Goal: Transaction & Acquisition: Purchase product/service

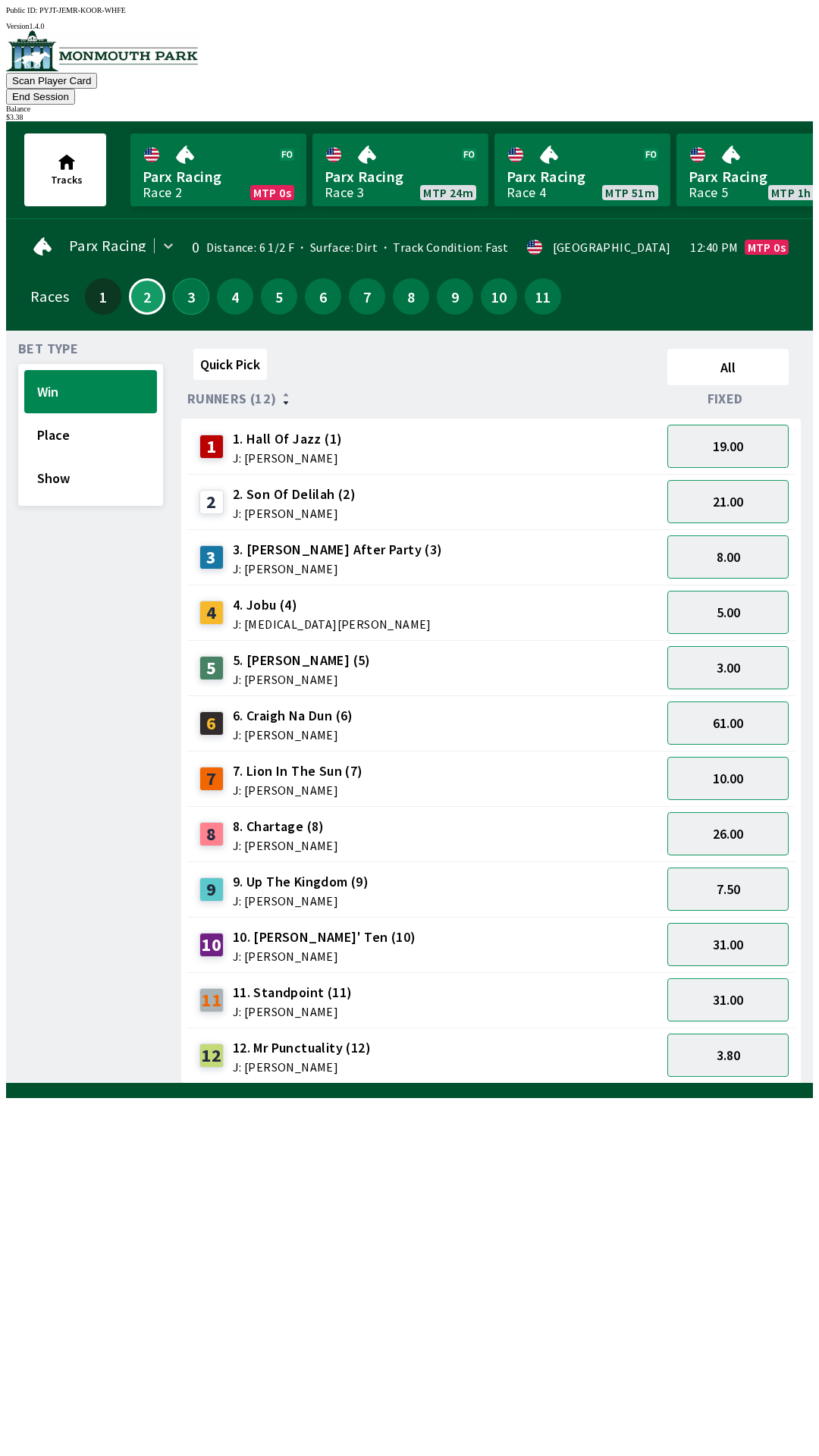
click at [174, 283] on button "3" at bounding box center [191, 297] width 36 height 36
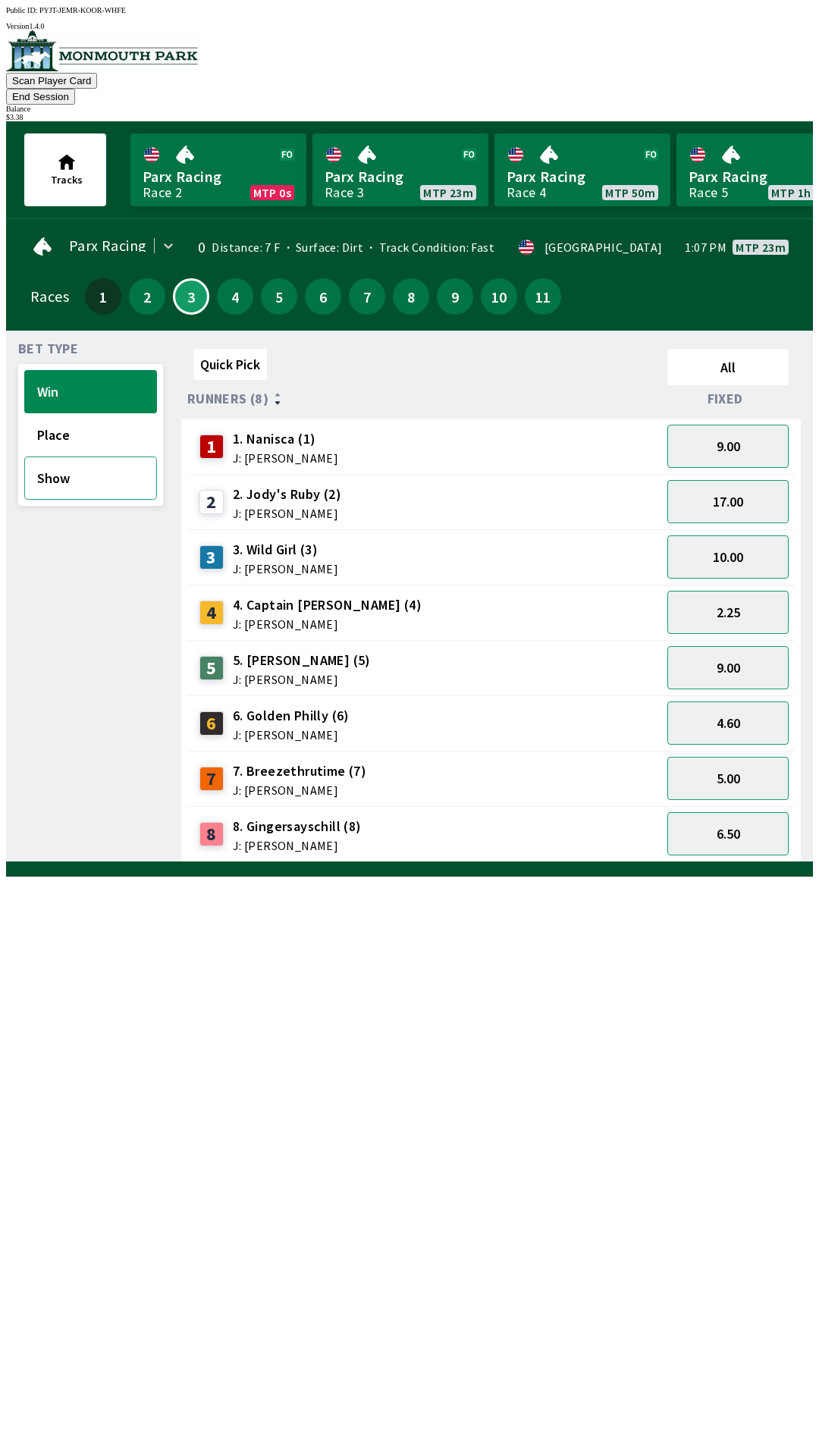
click at [87, 461] on button "Show" at bounding box center [90, 478] width 133 height 43
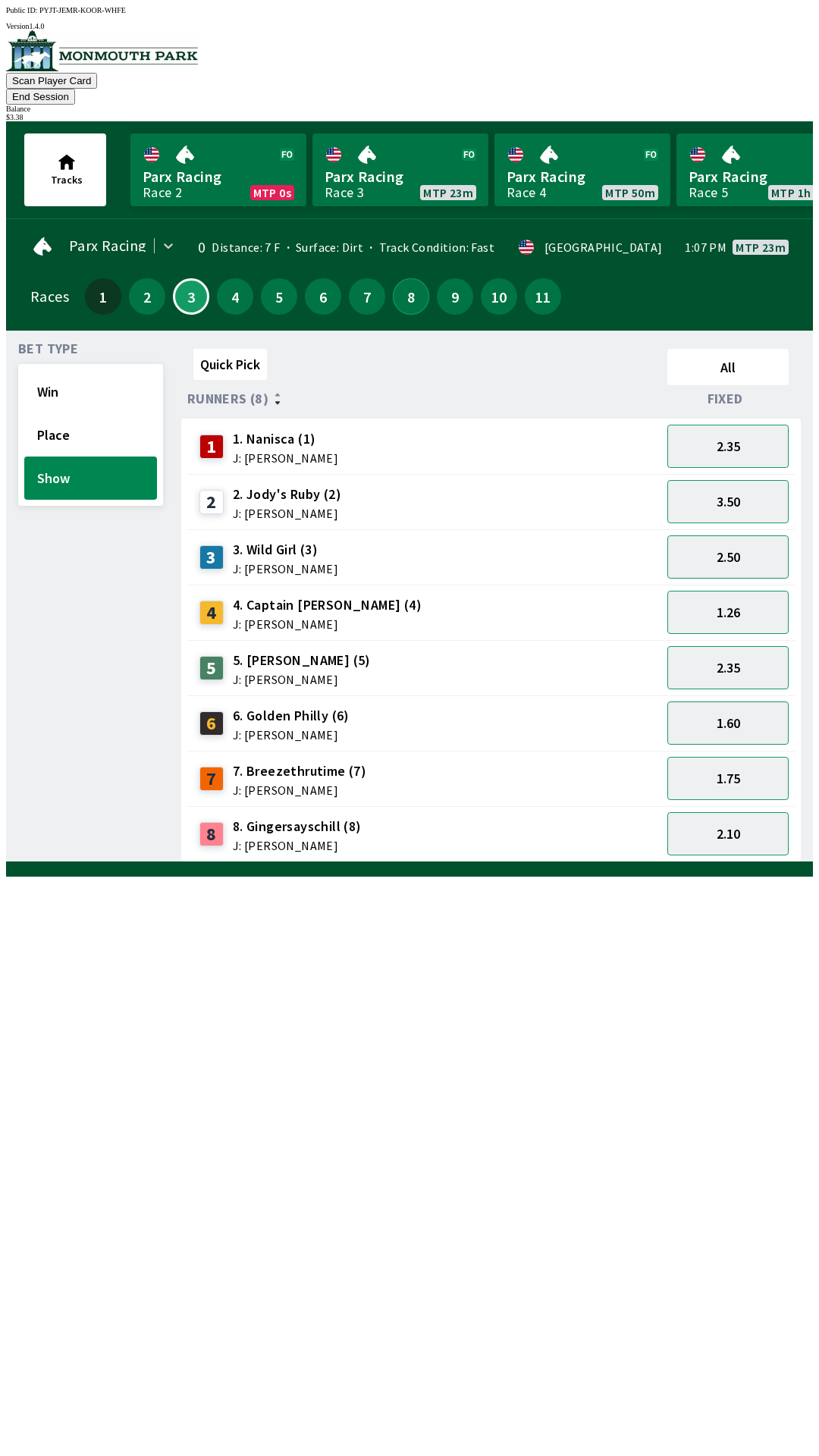
click at [404, 279] on button "8" at bounding box center [411, 297] width 36 height 36
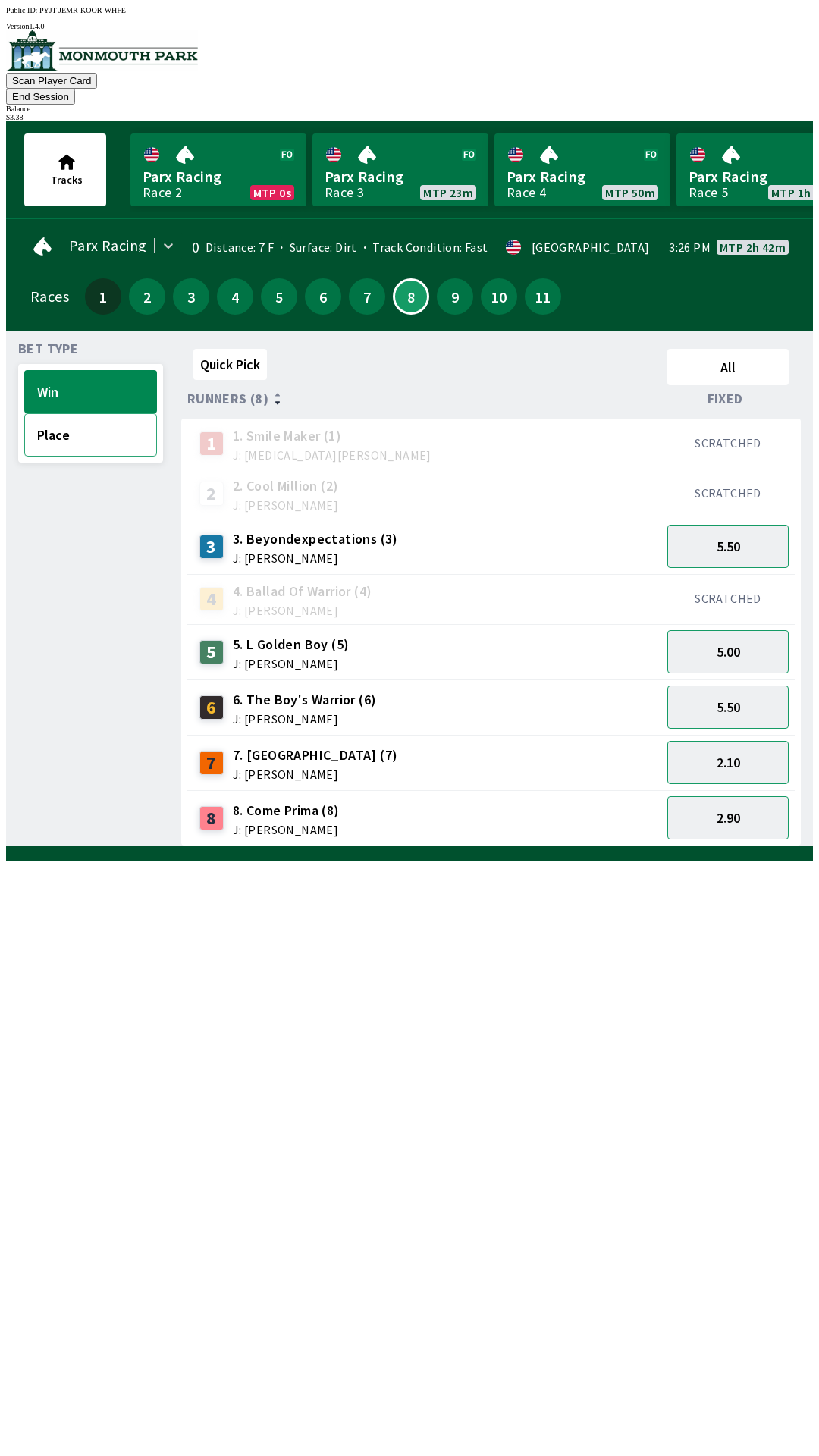
click at [81, 415] on button "Place" at bounding box center [90, 435] width 133 height 43
click at [736, 797] on button "1.50" at bounding box center [728, 818] width 122 height 43
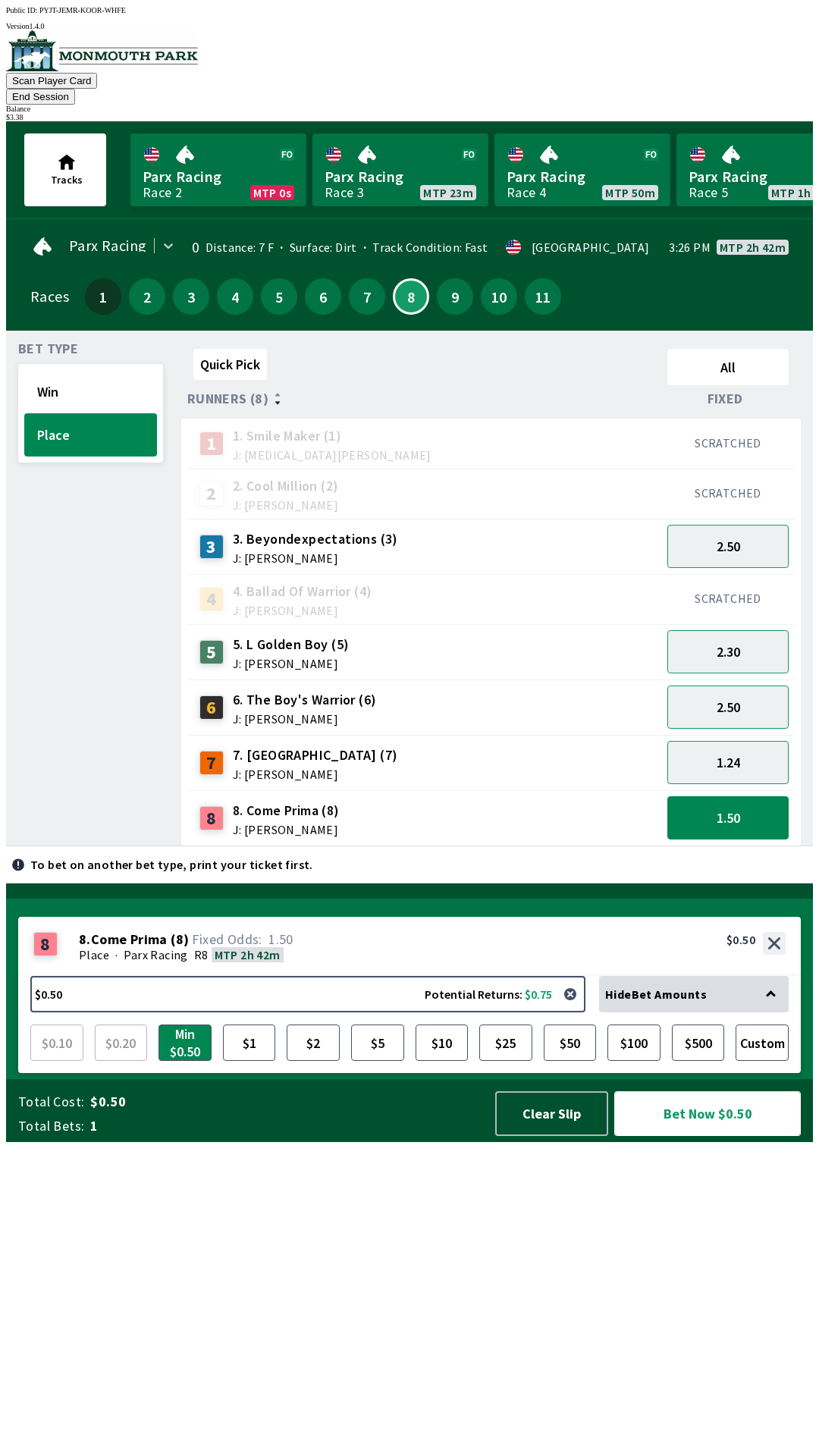
click at [719, 1137] on button "Bet Now $0.50" at bounding box center [707, 1114] width 187 height 45
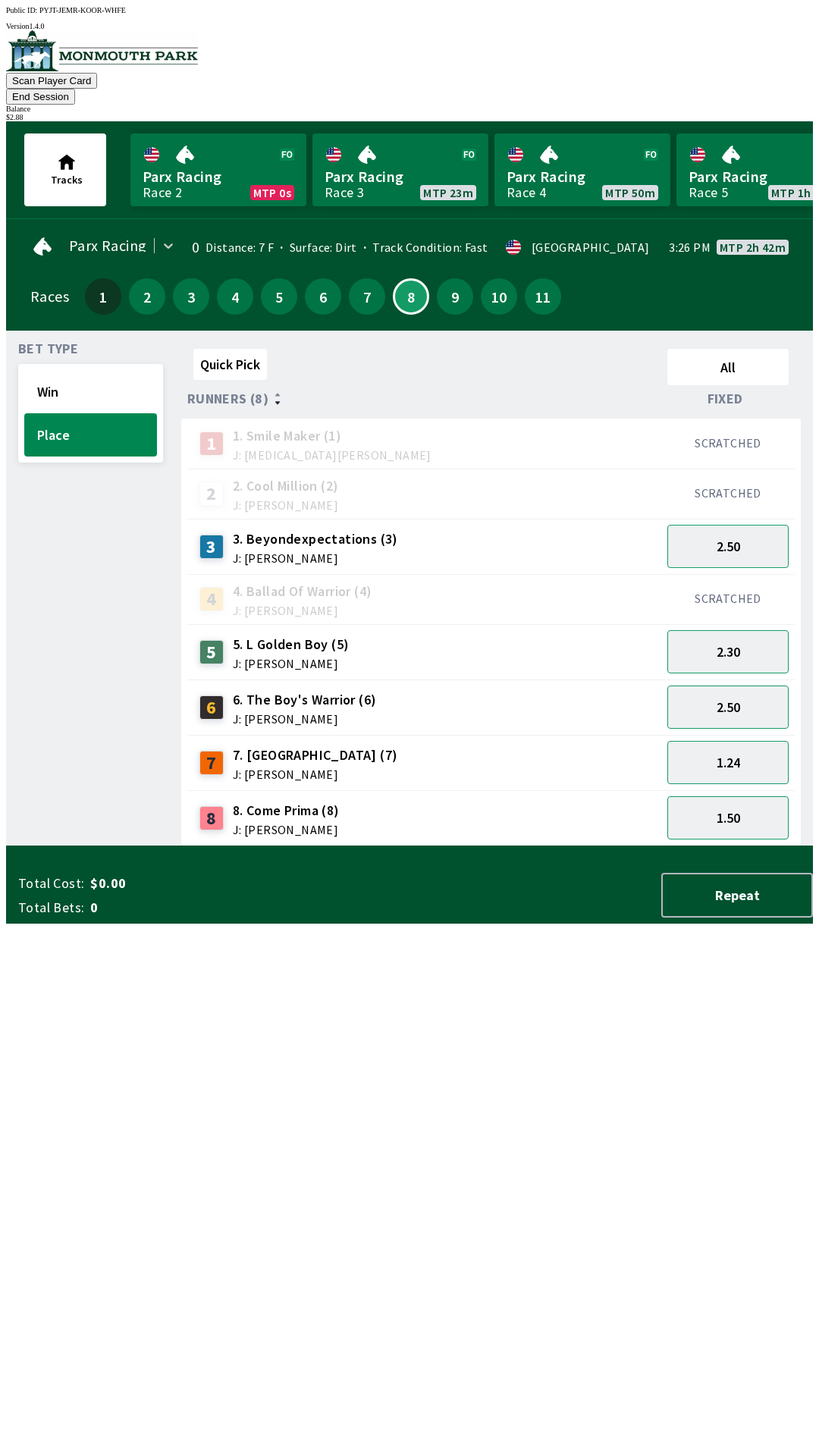
click at [58, 832] on div "Bet Type Win Place" at bounding box center [90, 594] width 145 height 503
click at [447, 279] on button "9" at bounding box center [455, 297] width 36 height 36
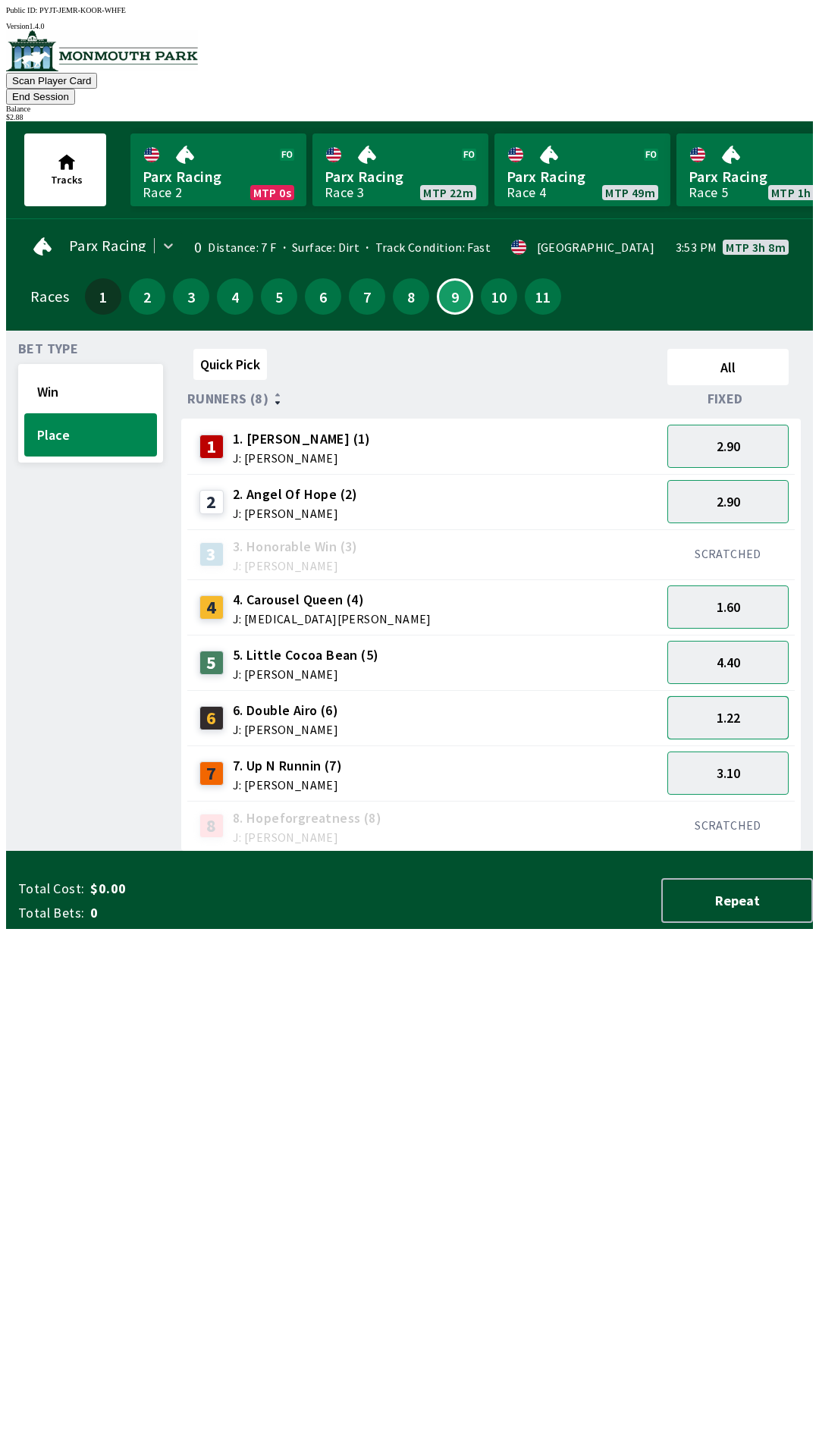
click at [753, 696] on button "1.22" at bounding box center [728, 718] width 122 height 43
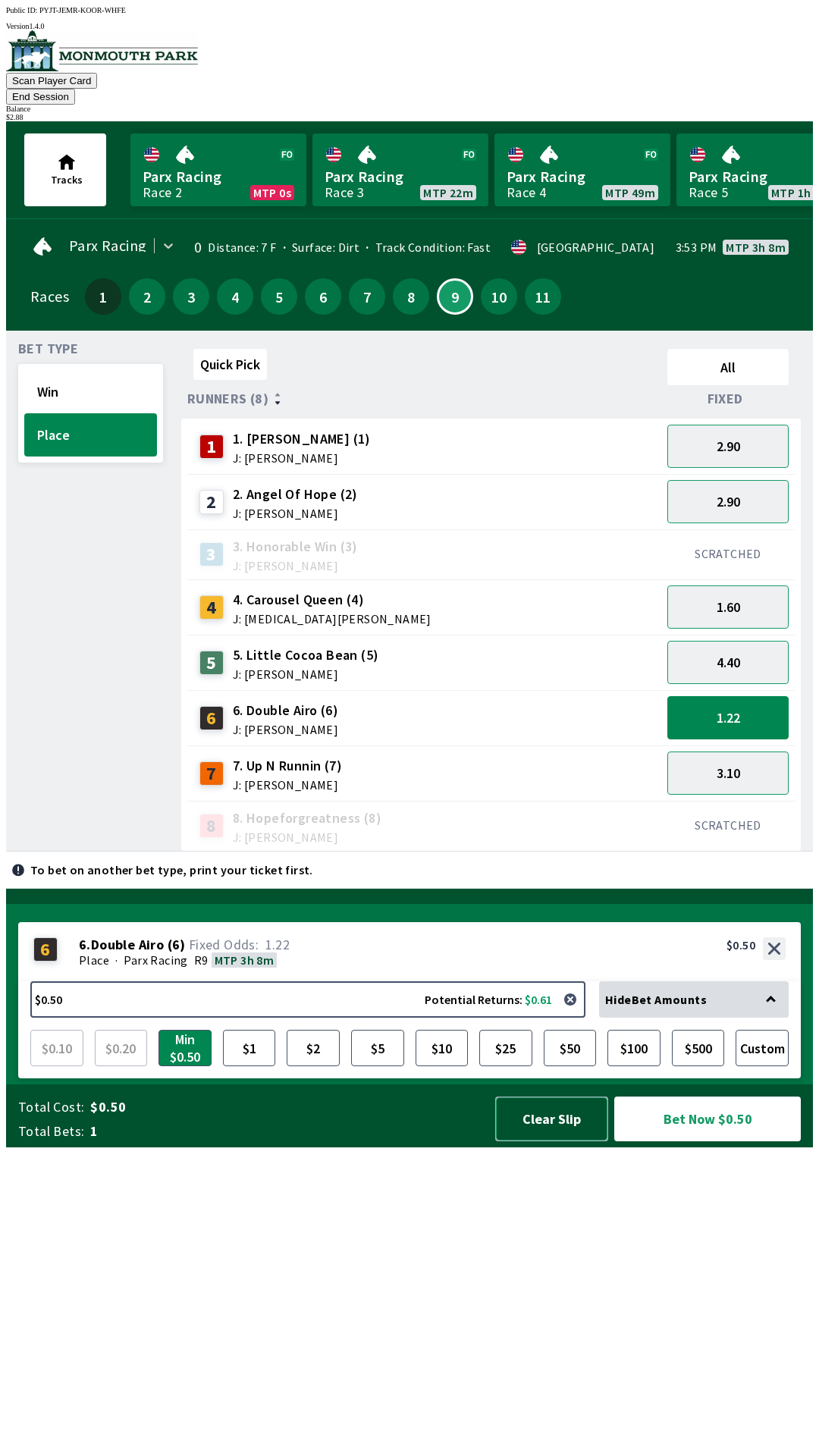
click at [554, 1141] on button "Clear Slip" at bounding box center [551, 1120] width 113 height 45
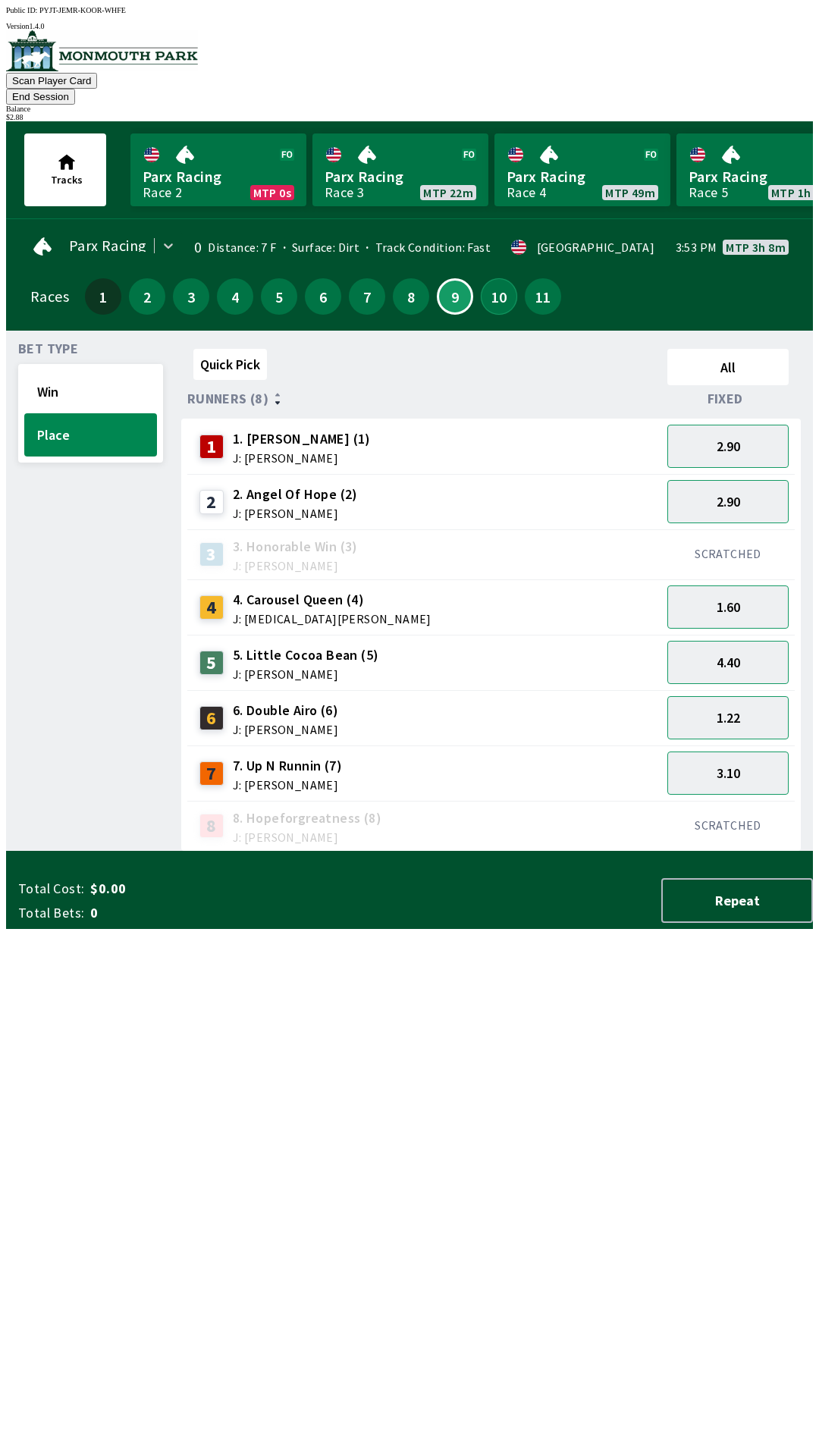
click at [488, 279] on button "10" at bounding box center [499, 297] width 36 height 36
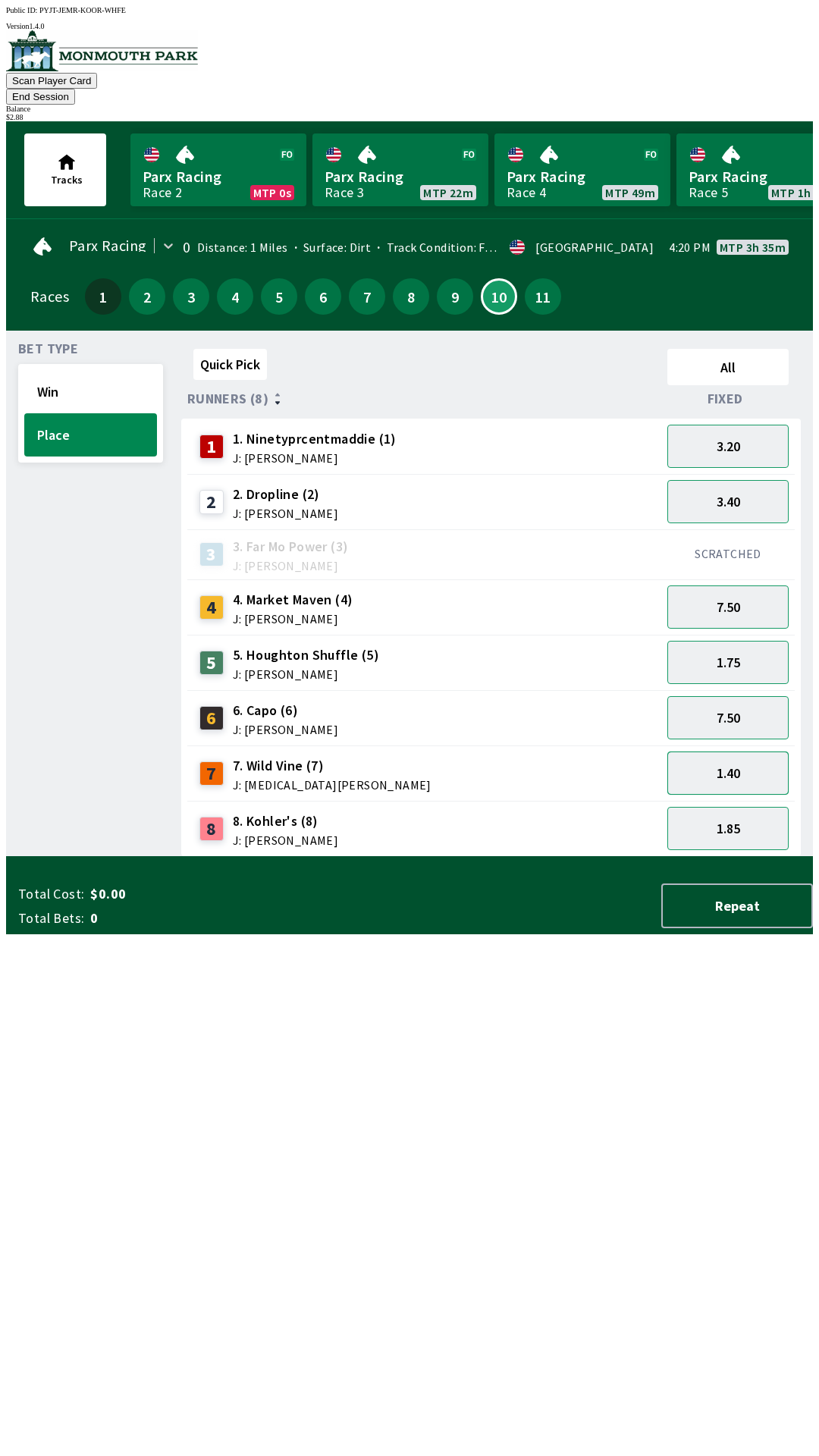
click at [746, 751] on button "1.40" at bounding box center [728, 773] width 122 height 43
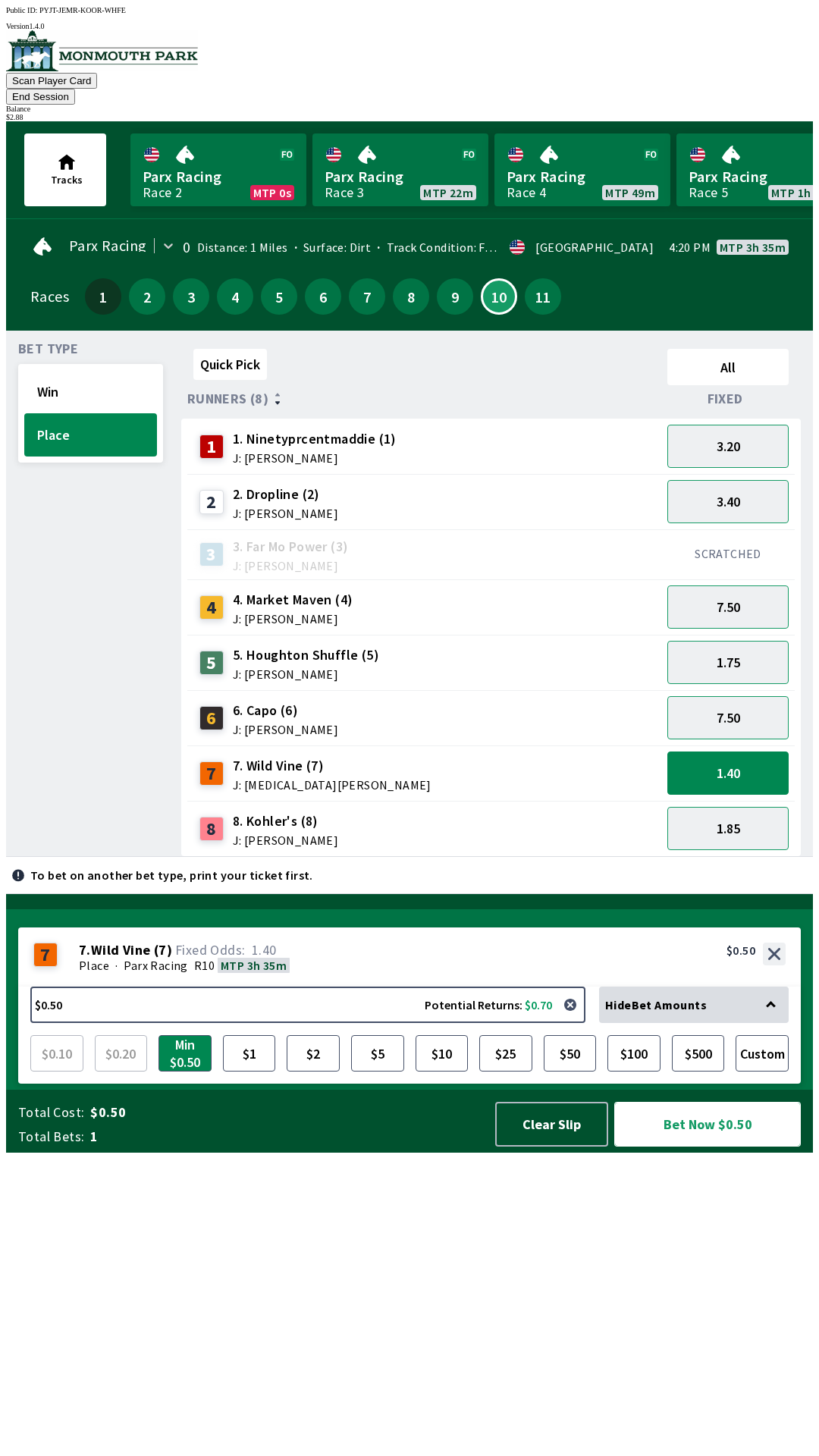
click at [697, 1147] on button "Bet Now $0.50" at bounding box center [707, 1125] width 187 height 45
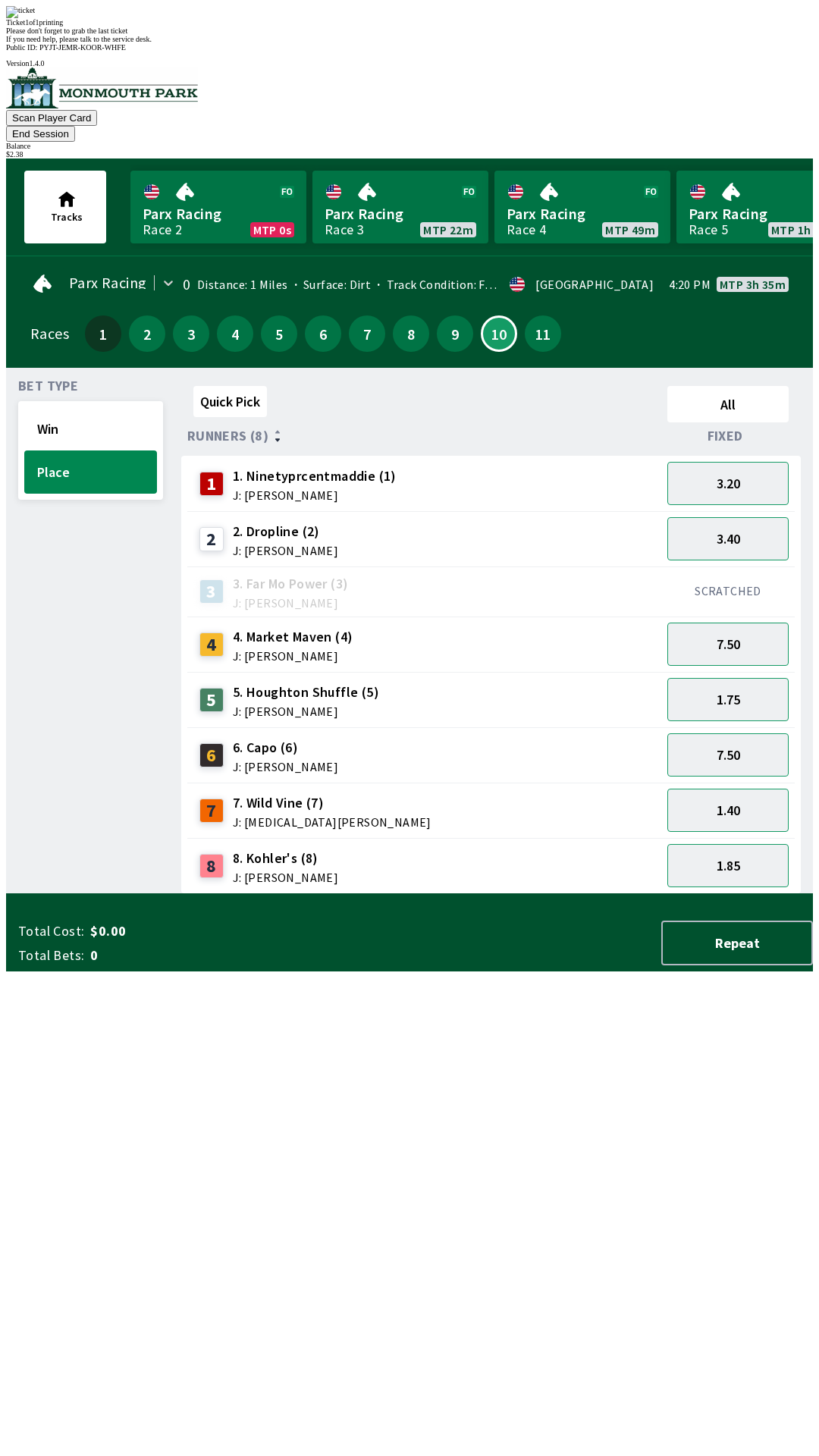
click at [49, 741] on div "Bet Type Win Place" at bounding box center [90, 637] width 145 height 514
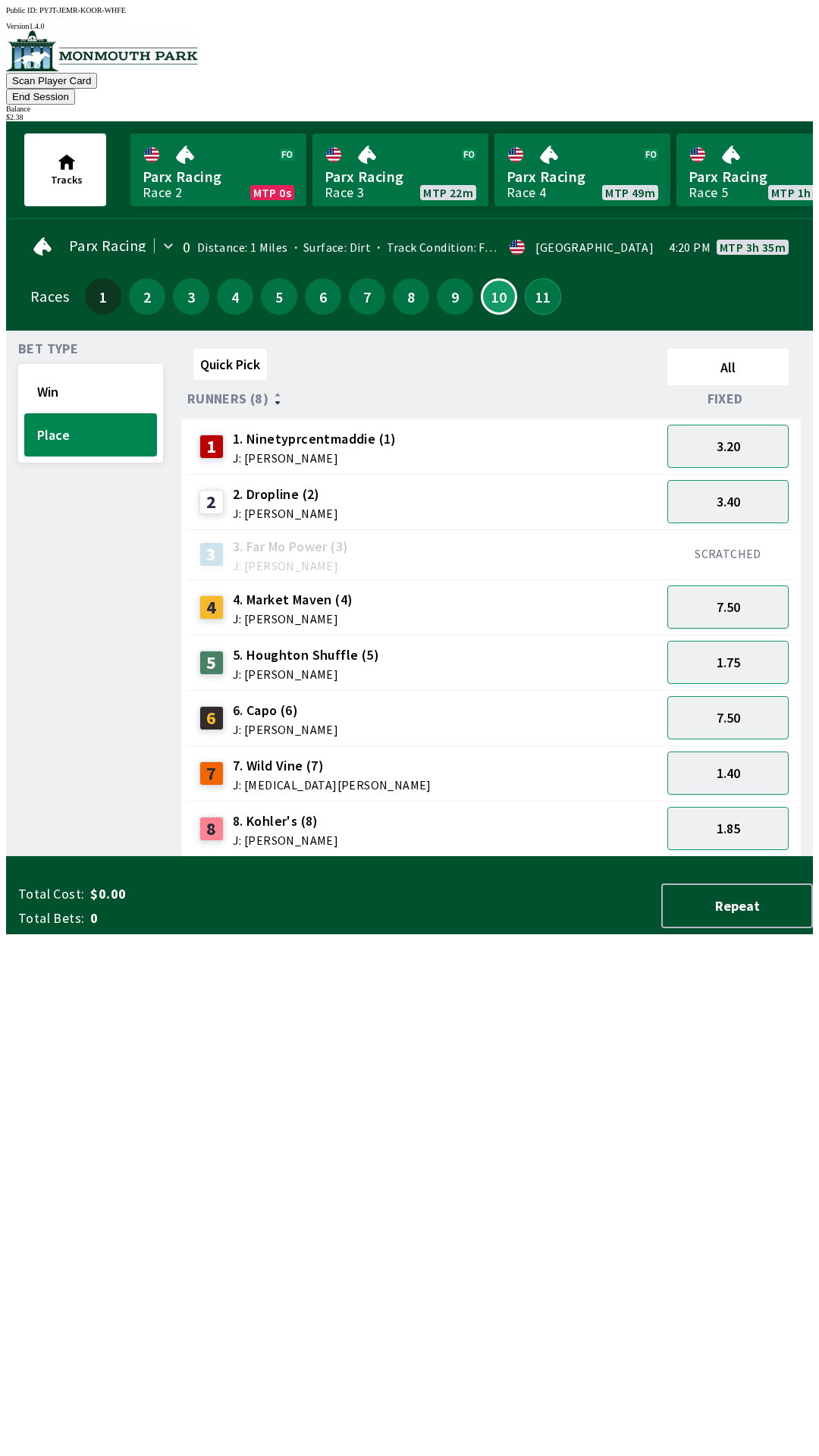
click at [531, 279] on button "11" at bounding box center [543, 297] width 36 height 36
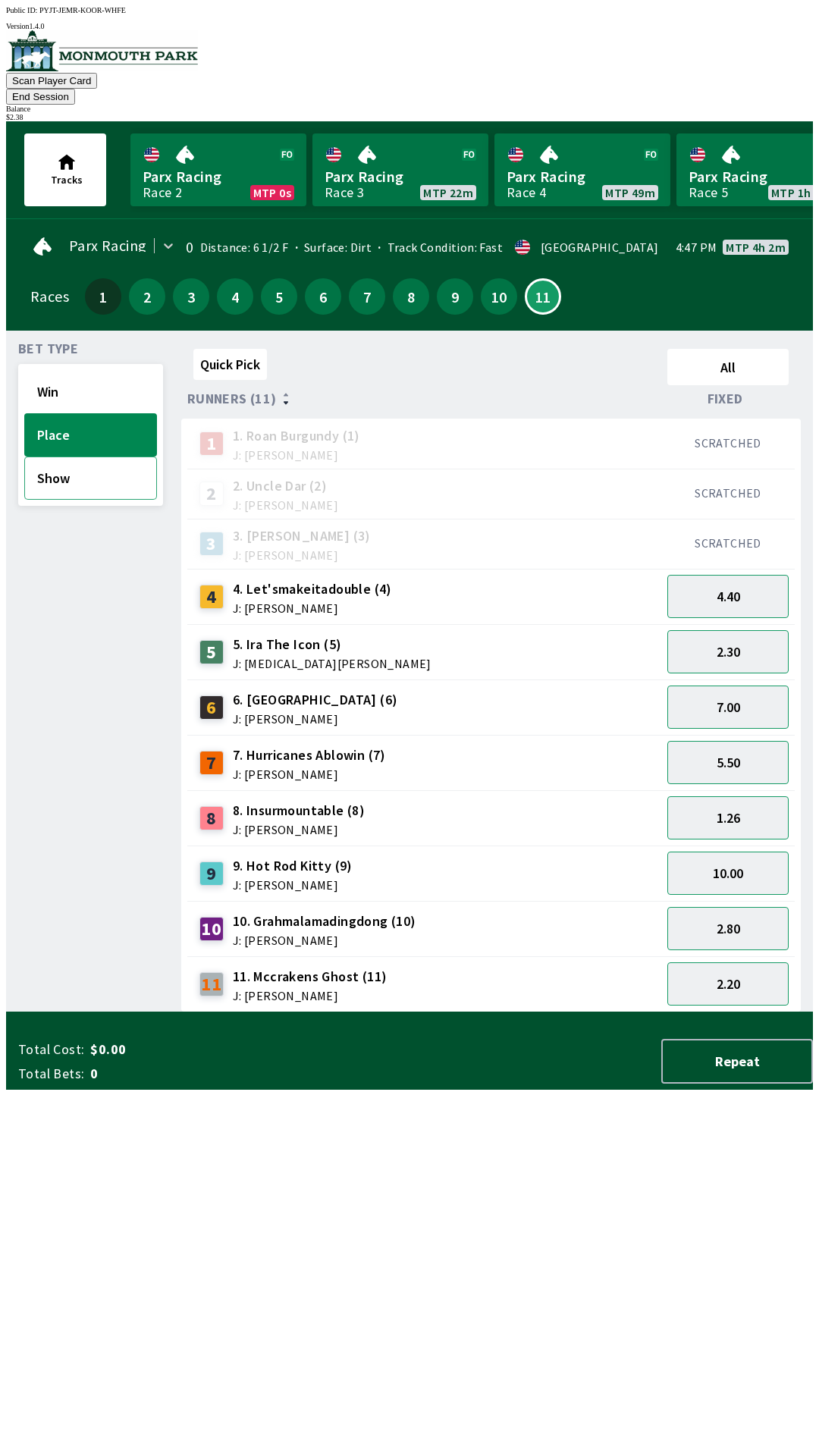
click at [112, 468] on button "Show" at bounding box center [90, 478] width 133 height 43
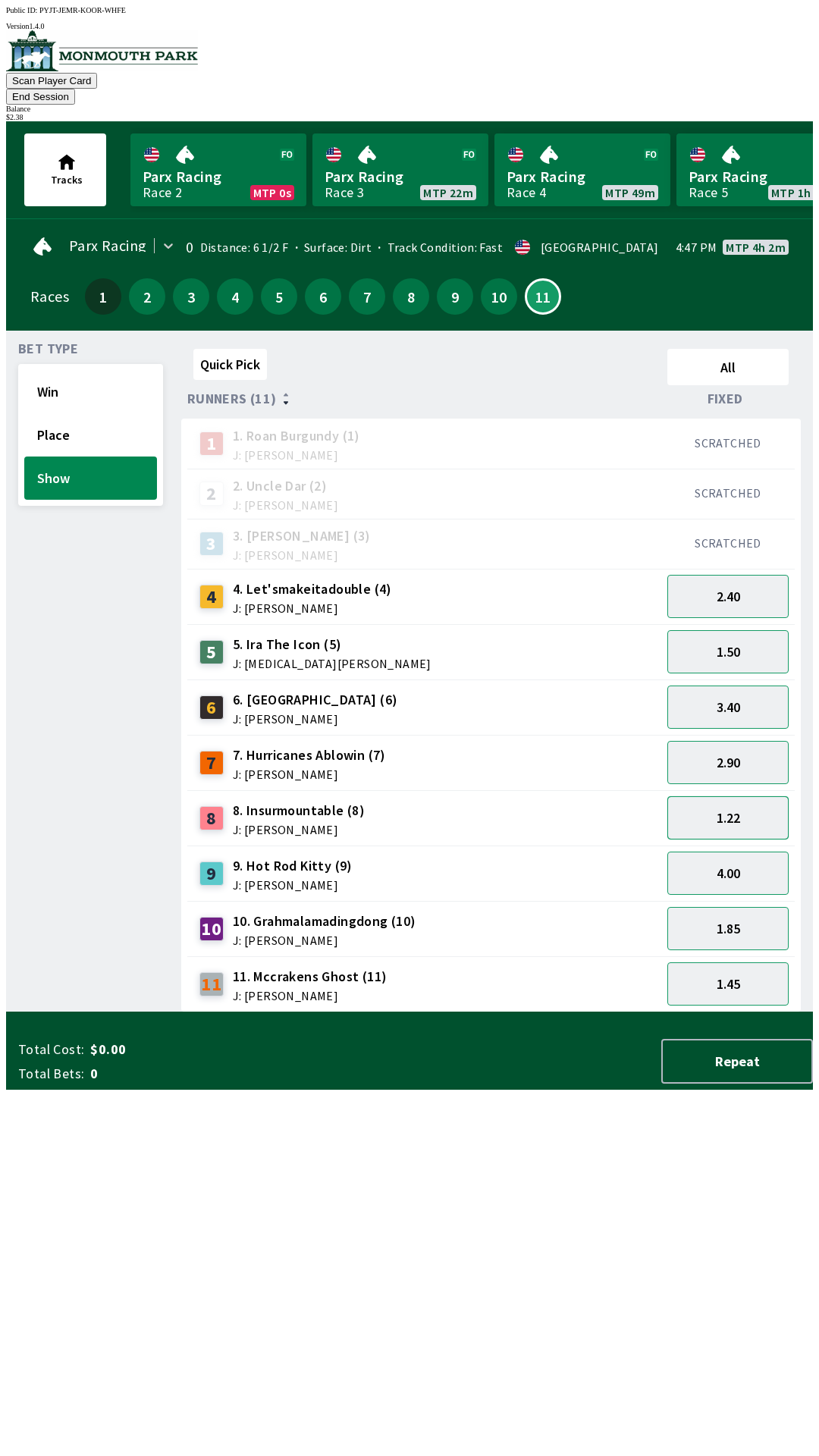
click at [747, 798] on button "1.22" at bounding box center [728, 818] width 122 height 43
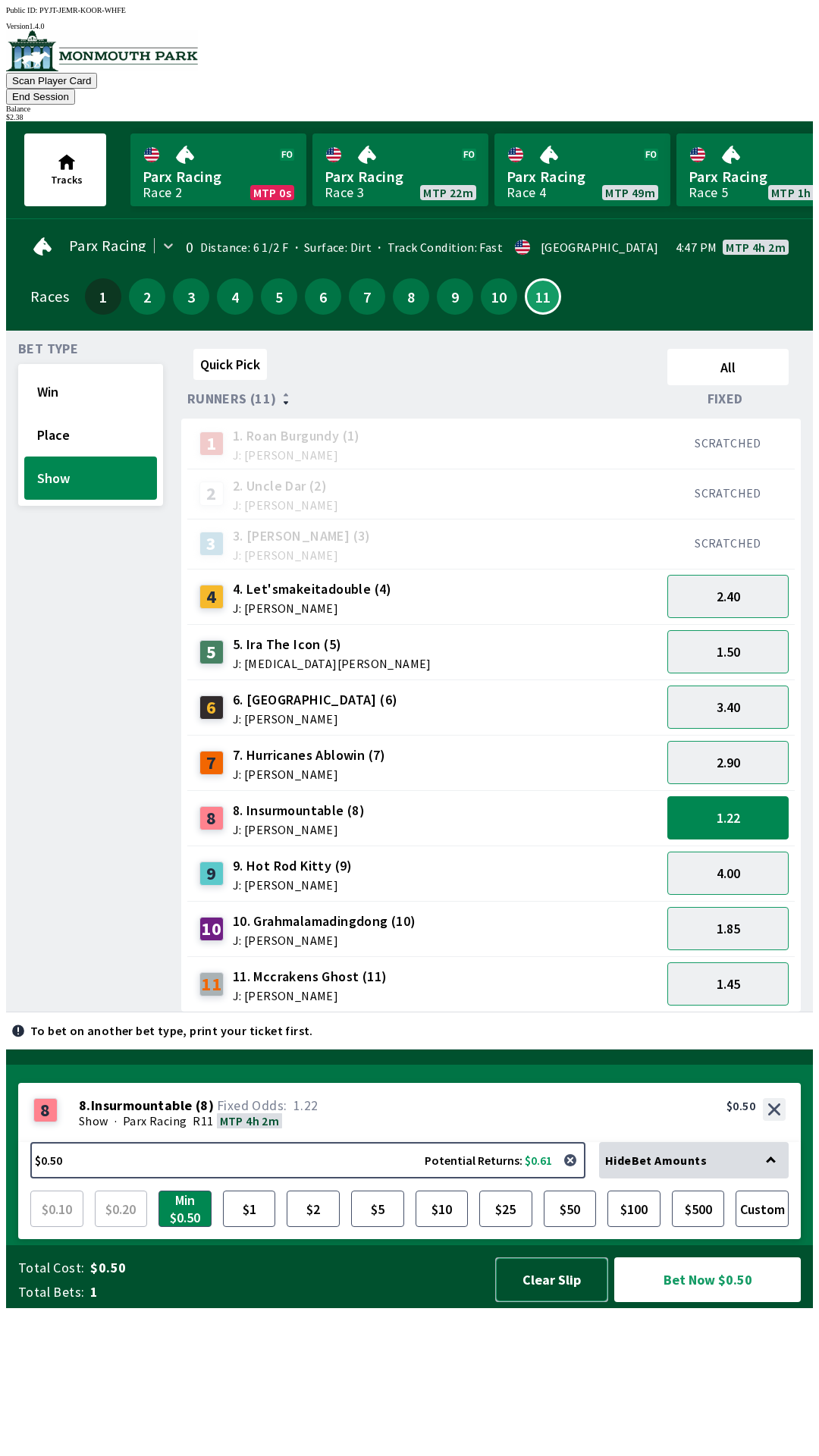
click at [520, 1303] on button "Clear Slip" at bounding box center [551, 1280] width 113 height 45
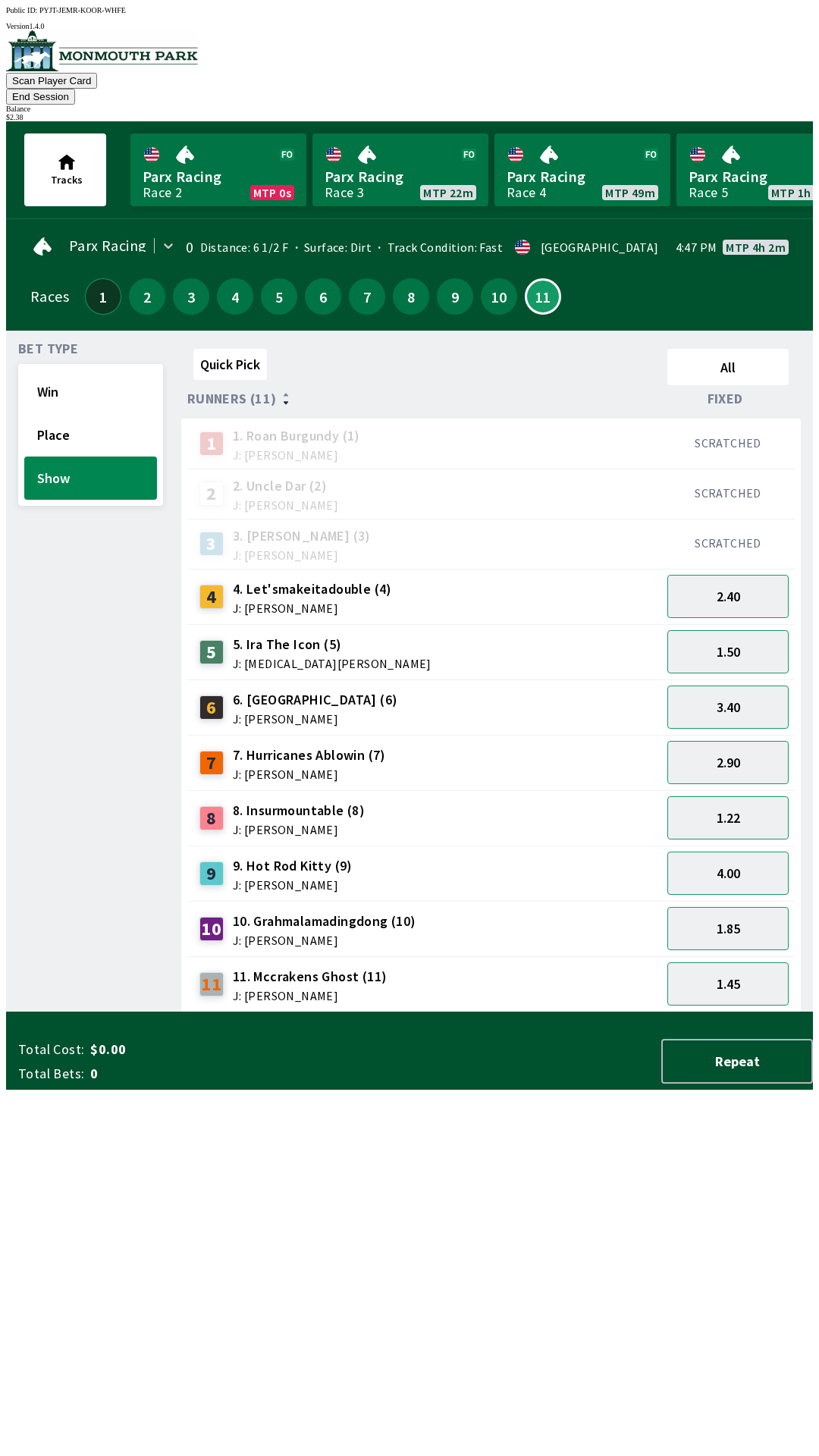
click at [91, 279] on button "1" at bounding box center [103, 297] width 36 height 36
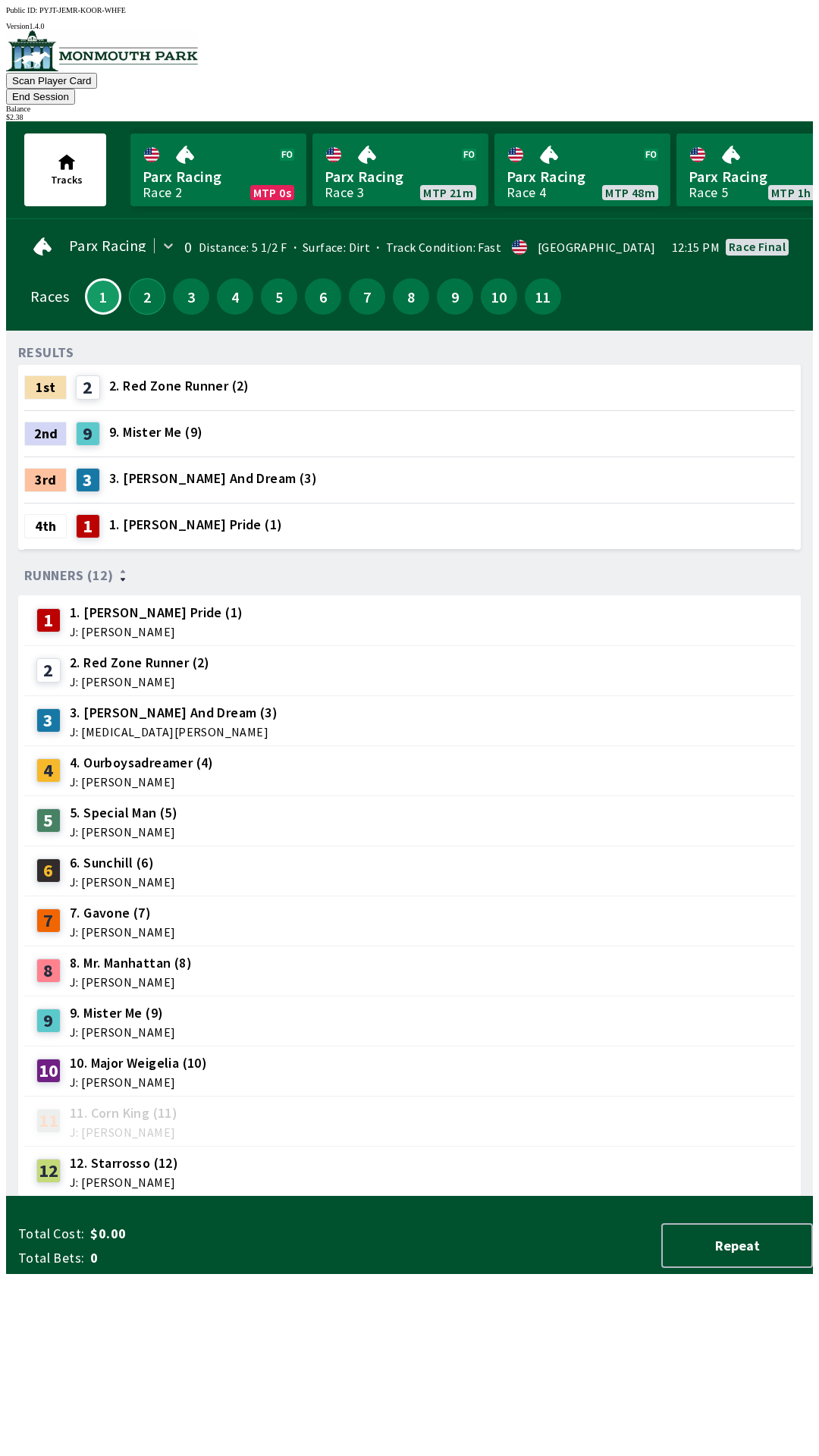
click at [141, 279] on button "2" at bounding box center [147, 297] width 36 height 36
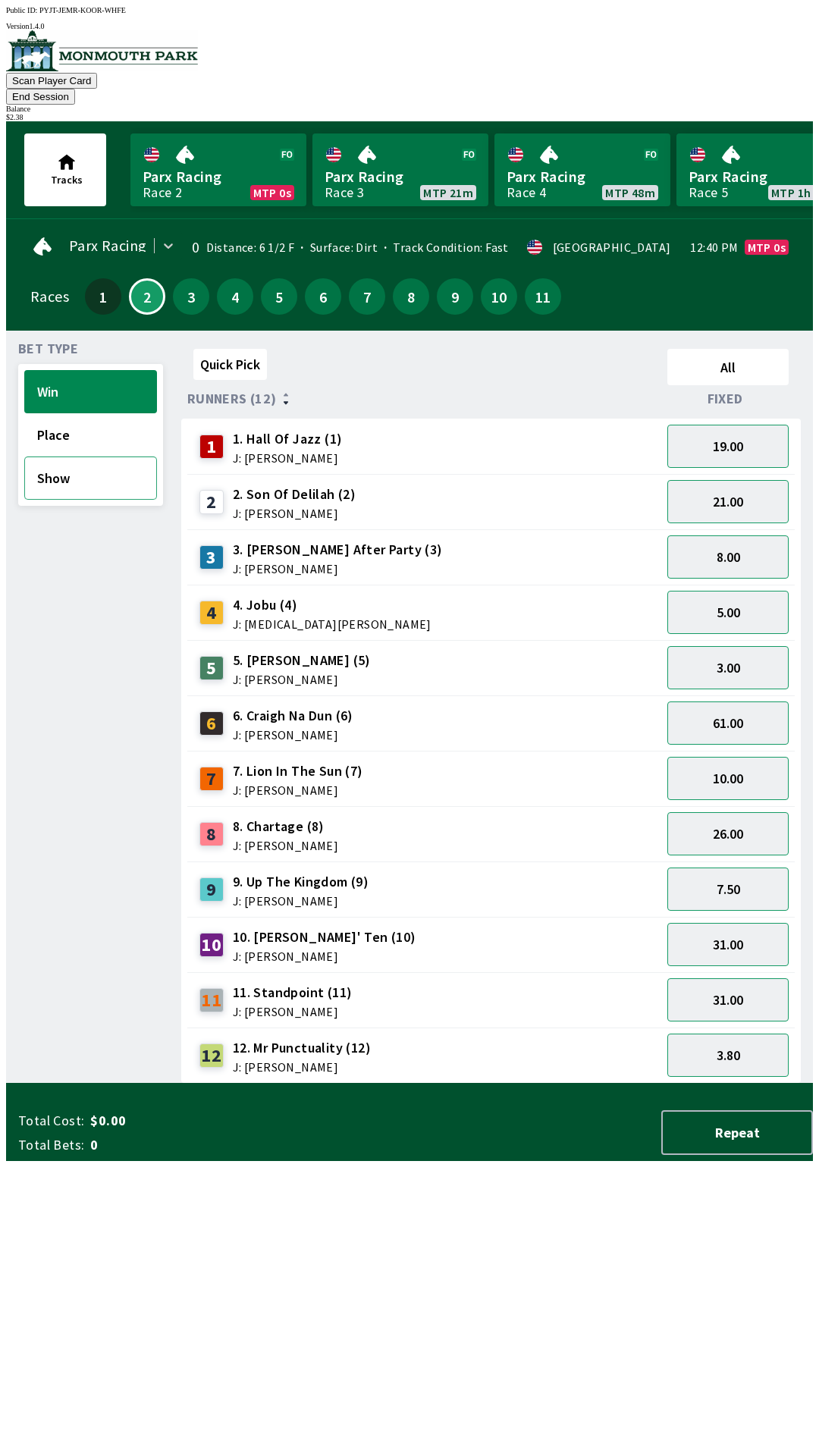
click at [50, 456] on button "Show" at bounding box center [90, 478] width 133 height 43
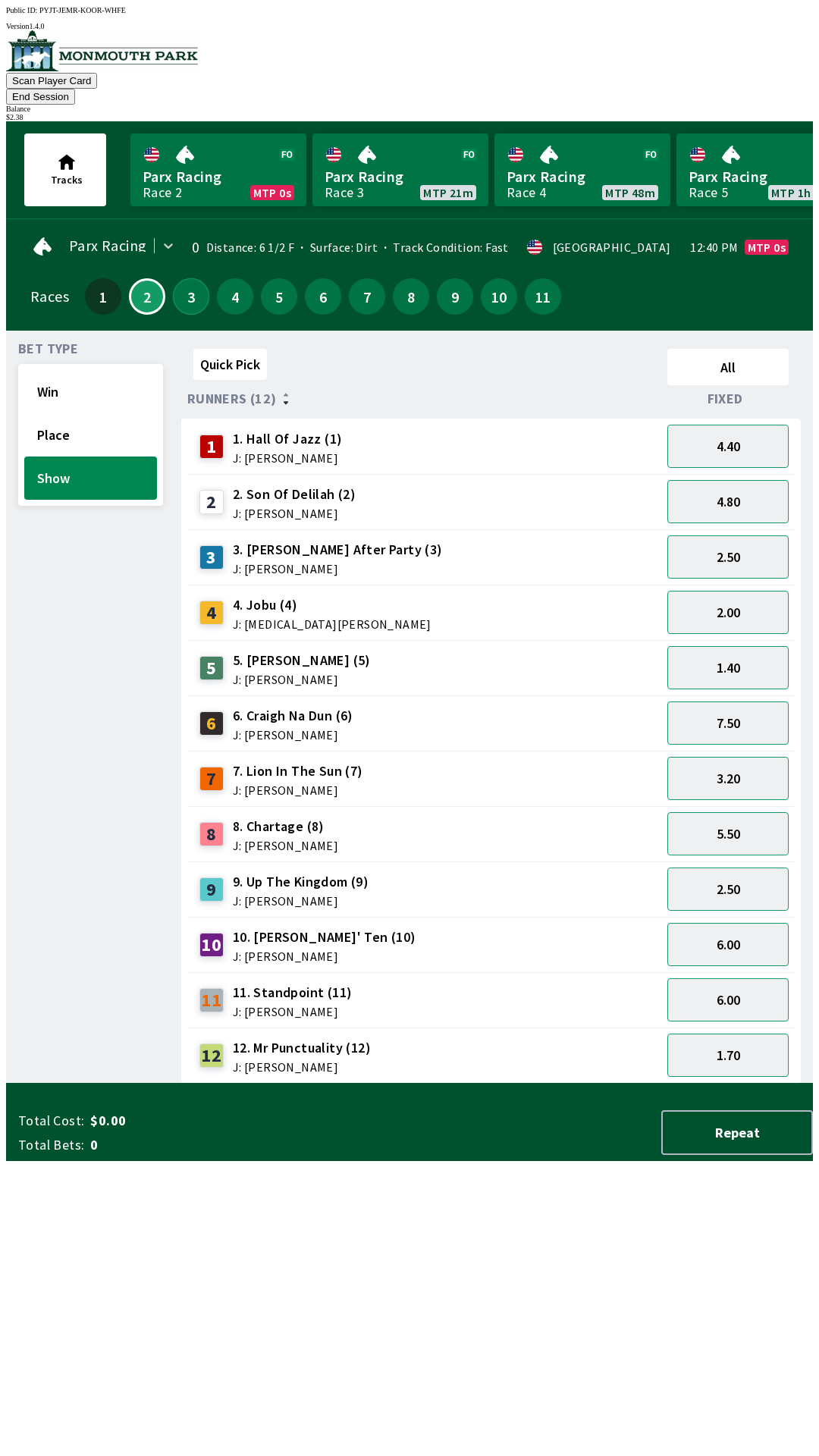
click at [178, 279] on button "3" at bounding box center [191, 297] width 36 height 36
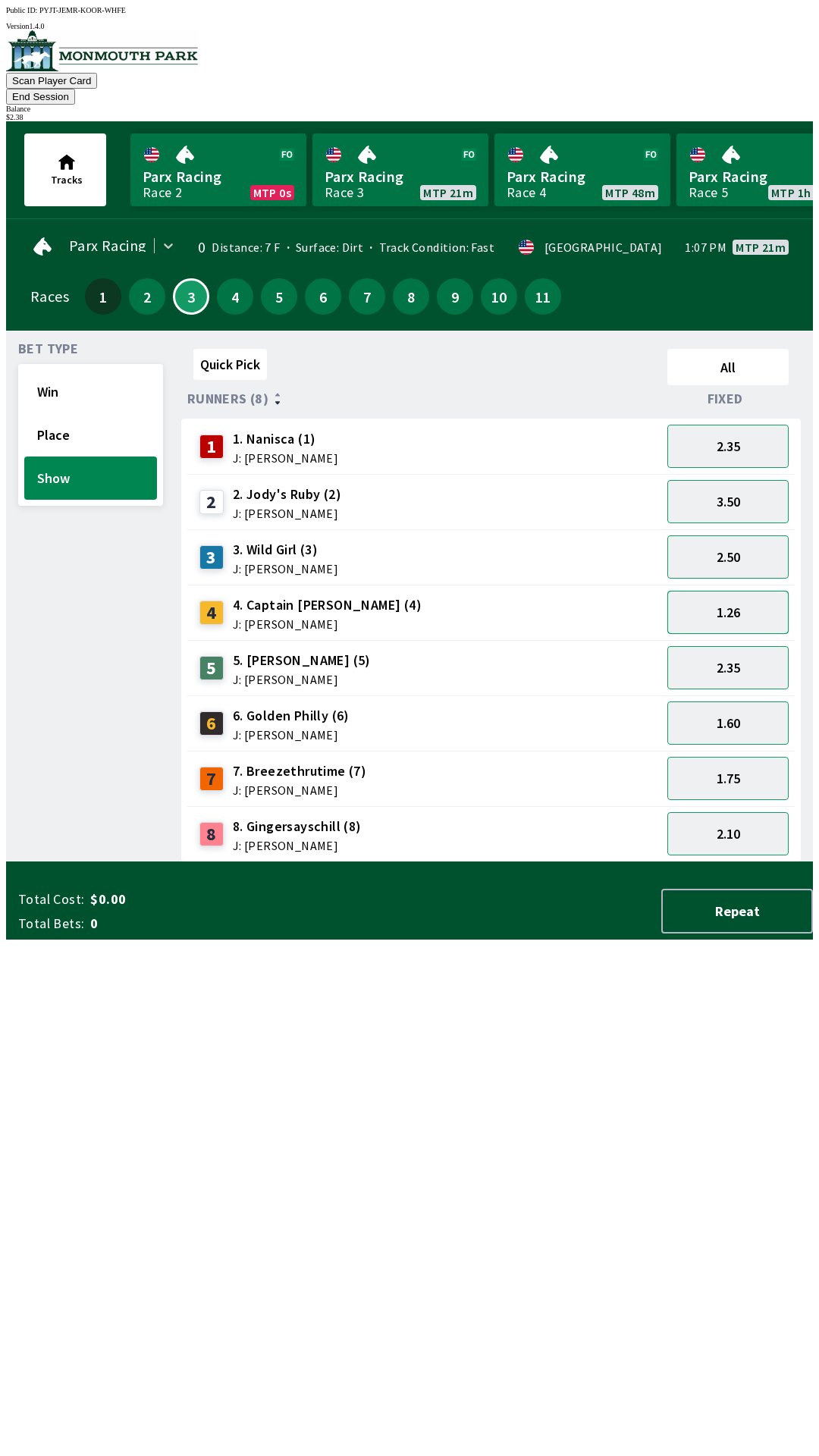
click at [746, 591] on button "1.26" at bounding box center [728, 613] width 122 height 43
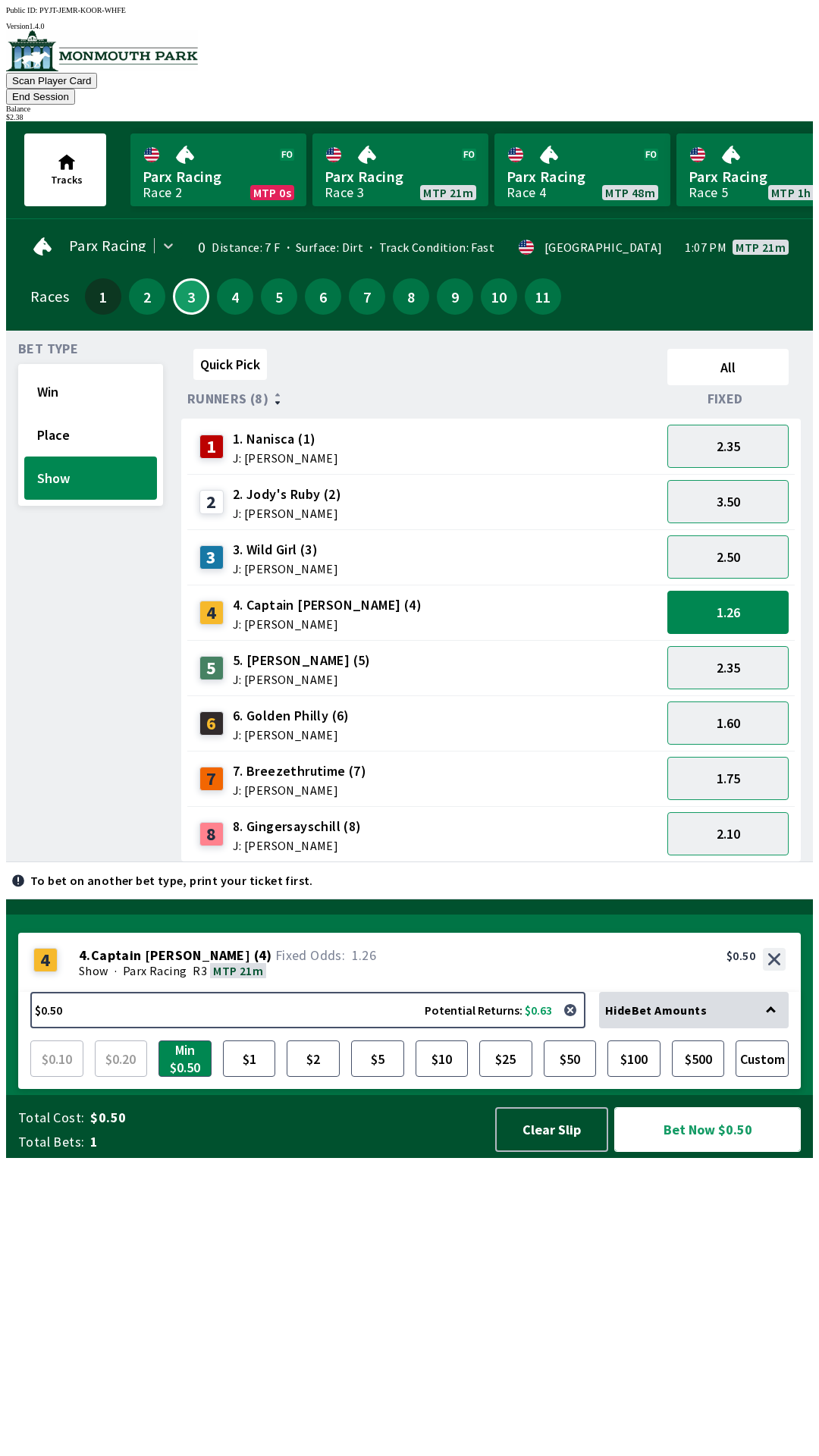
click at [704, 1152] on button "Bet Now $0.50" at bounding box center [707, 1130] width 187 height 45
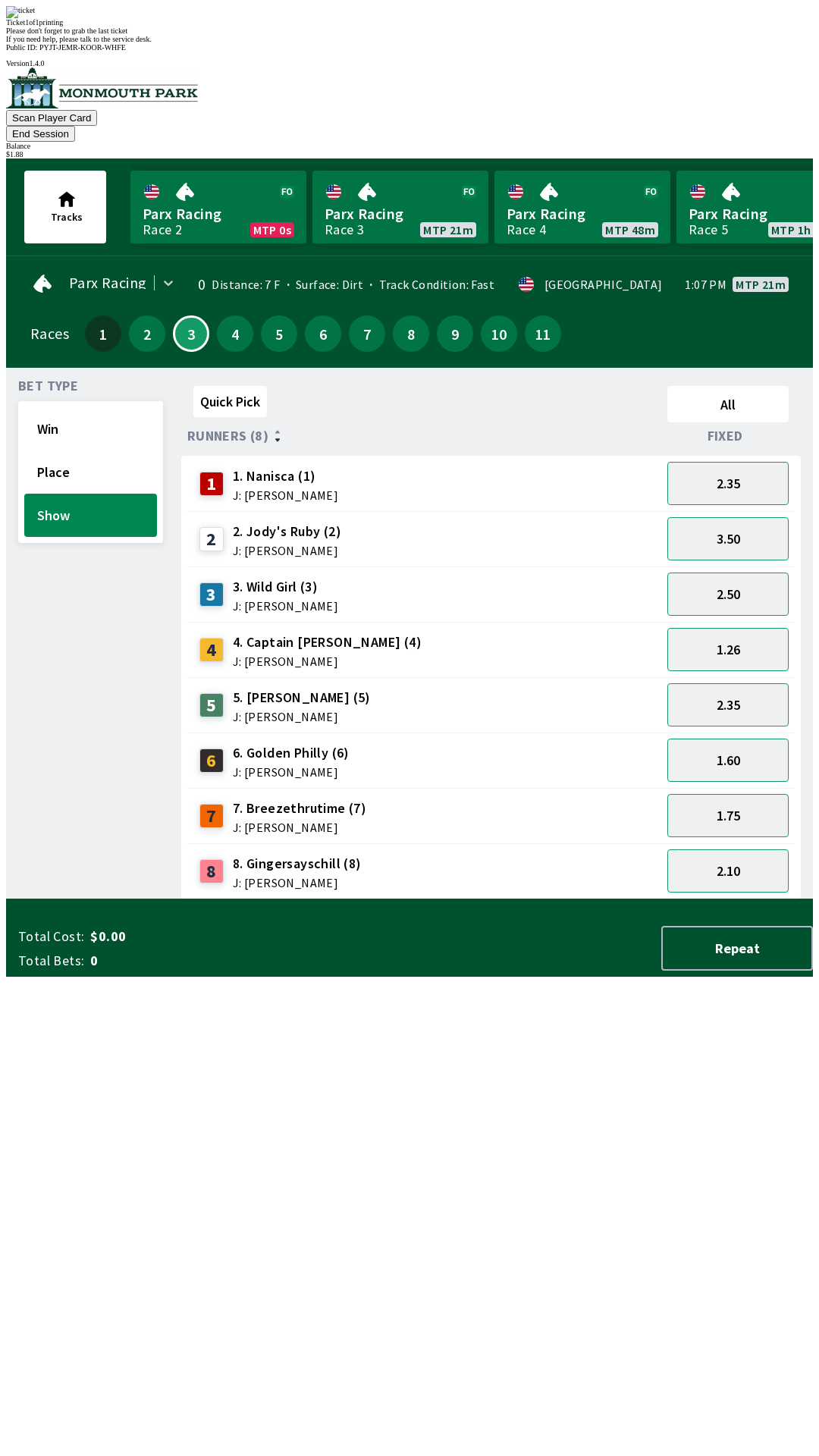
click at [32, 899] on div "Bet Type Win Place Show" at bounding box center [90, 640] width 145 height 520
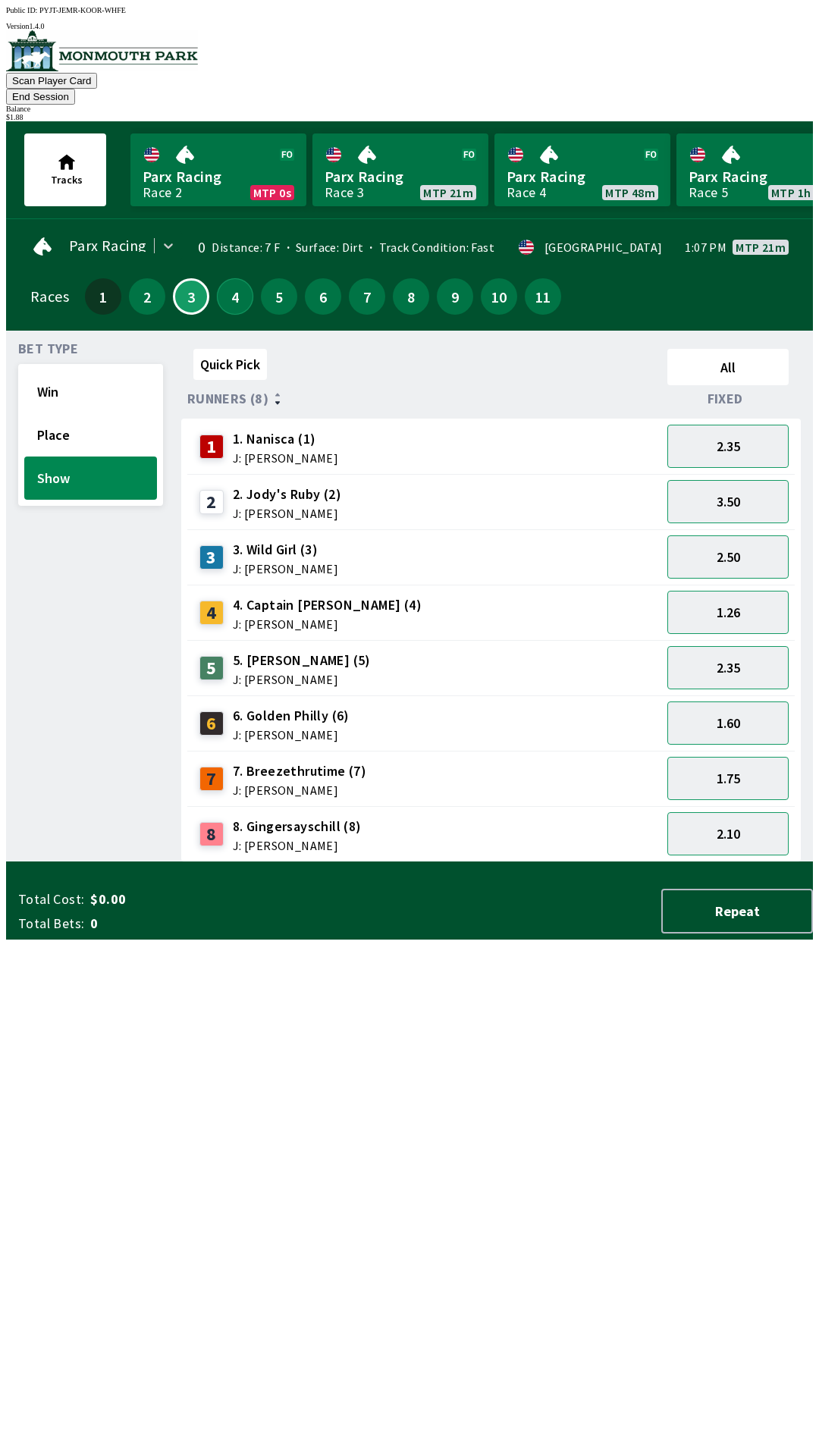
click at [231, 279] on button "4" at bounding box center [235, 297] width 36 height 36
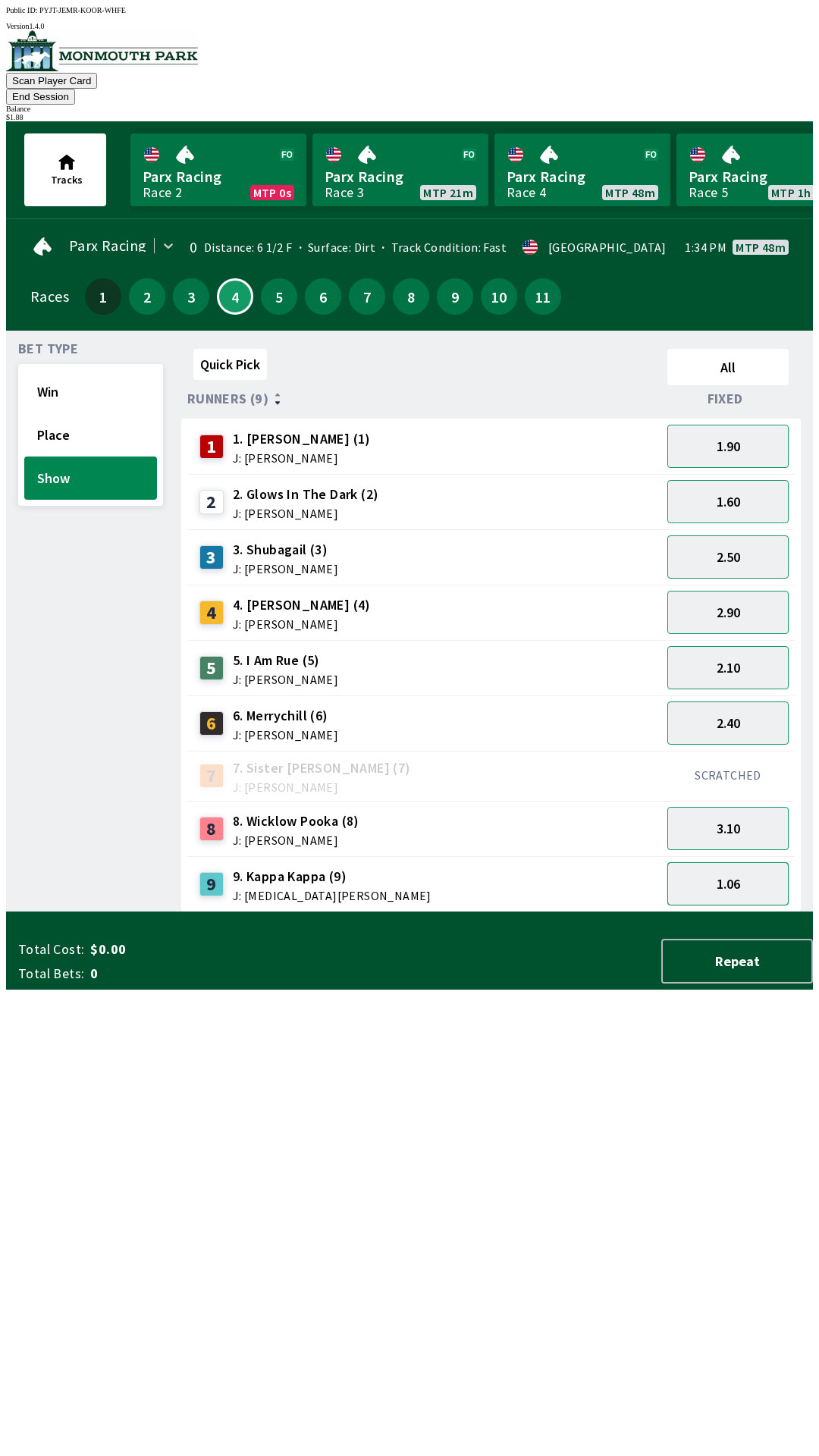
click at [748, 867] on button "1.06" at bounding box center [728, 884] width 122 height 43
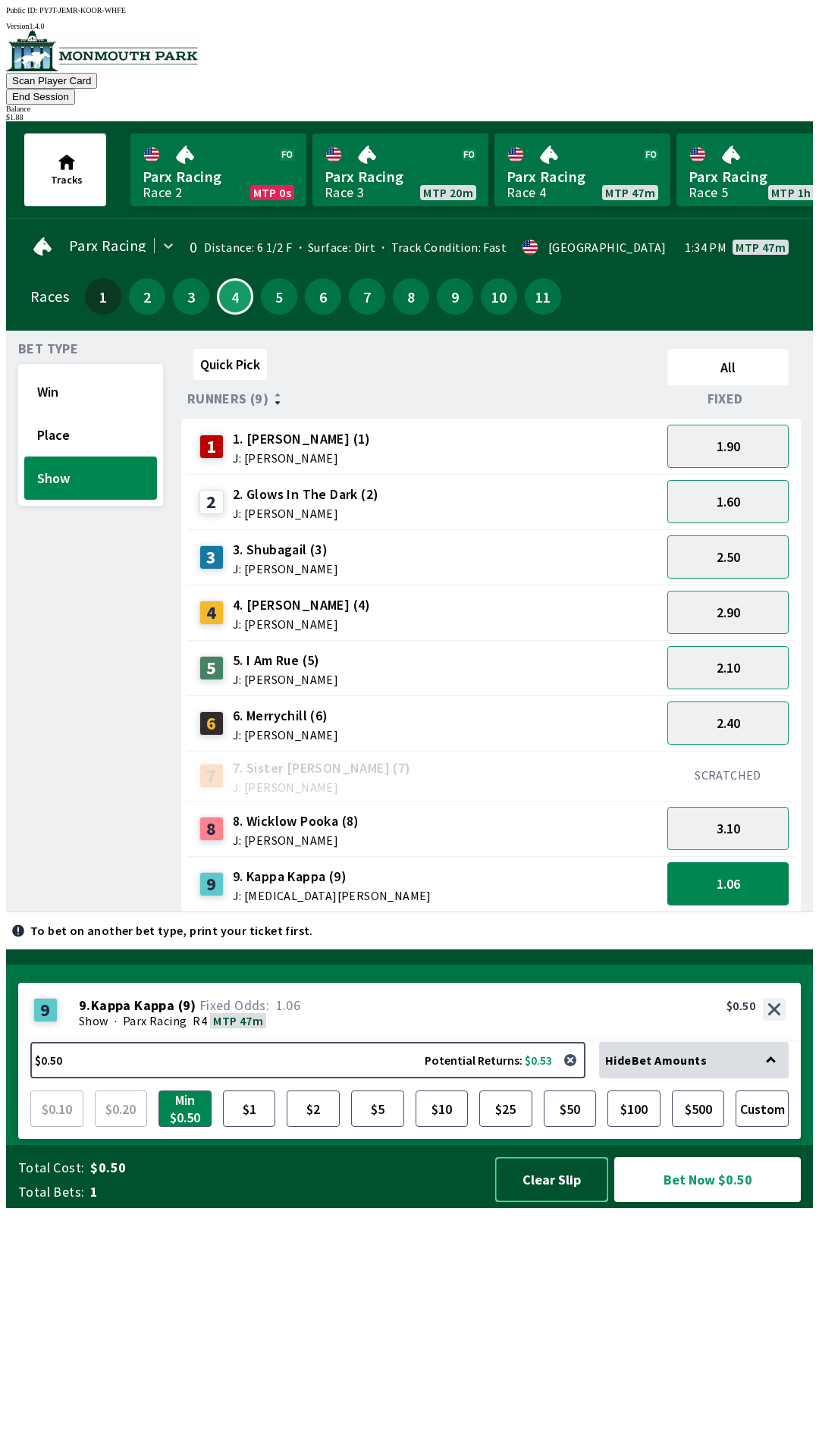
click at [554, 1203] on button "Clear Slip" at bounding box center [551, 1180] width 113 height 45
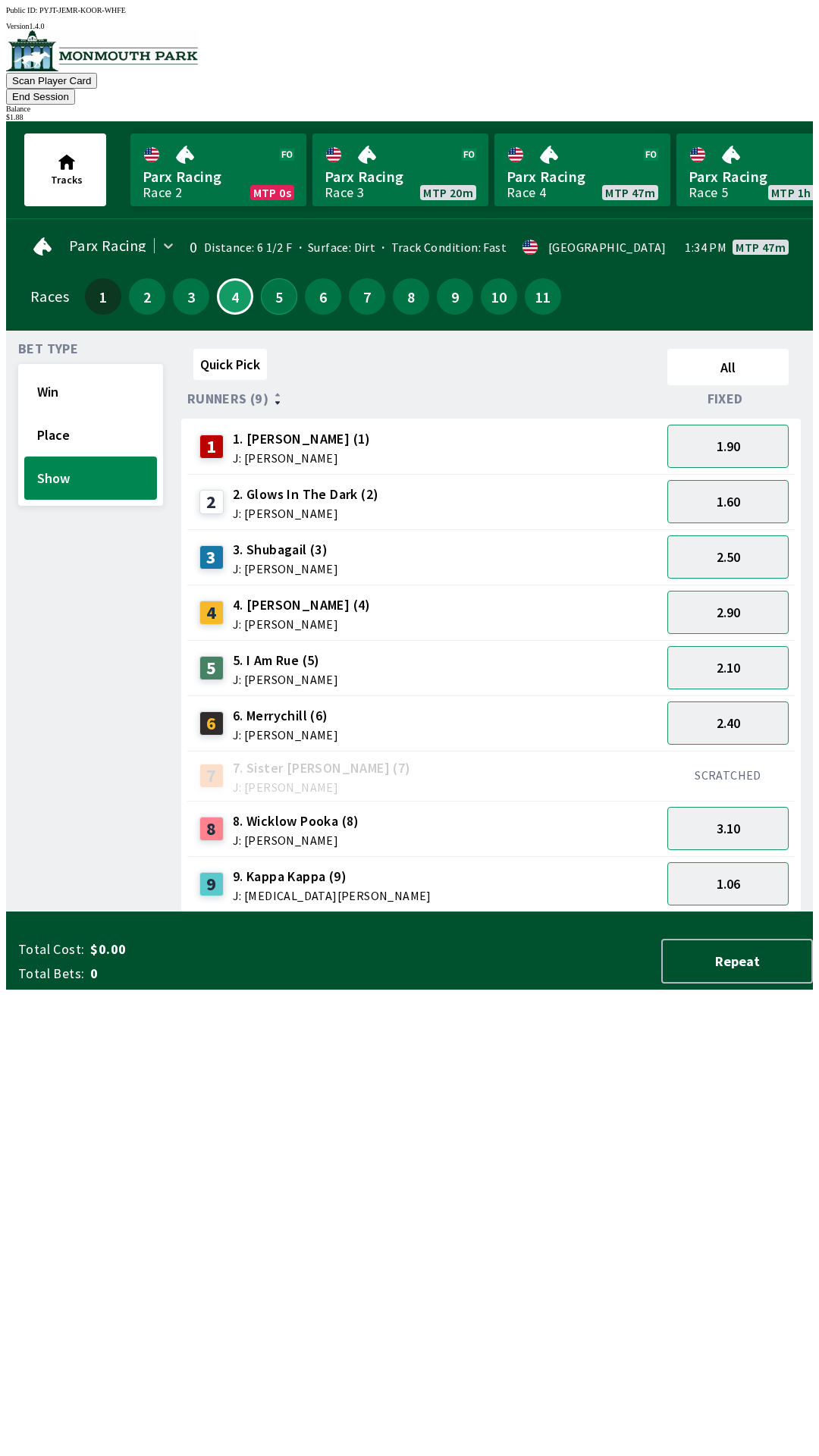
click at [269, 279] on button "5" at bounding box center [279, 297] width 36 height 36
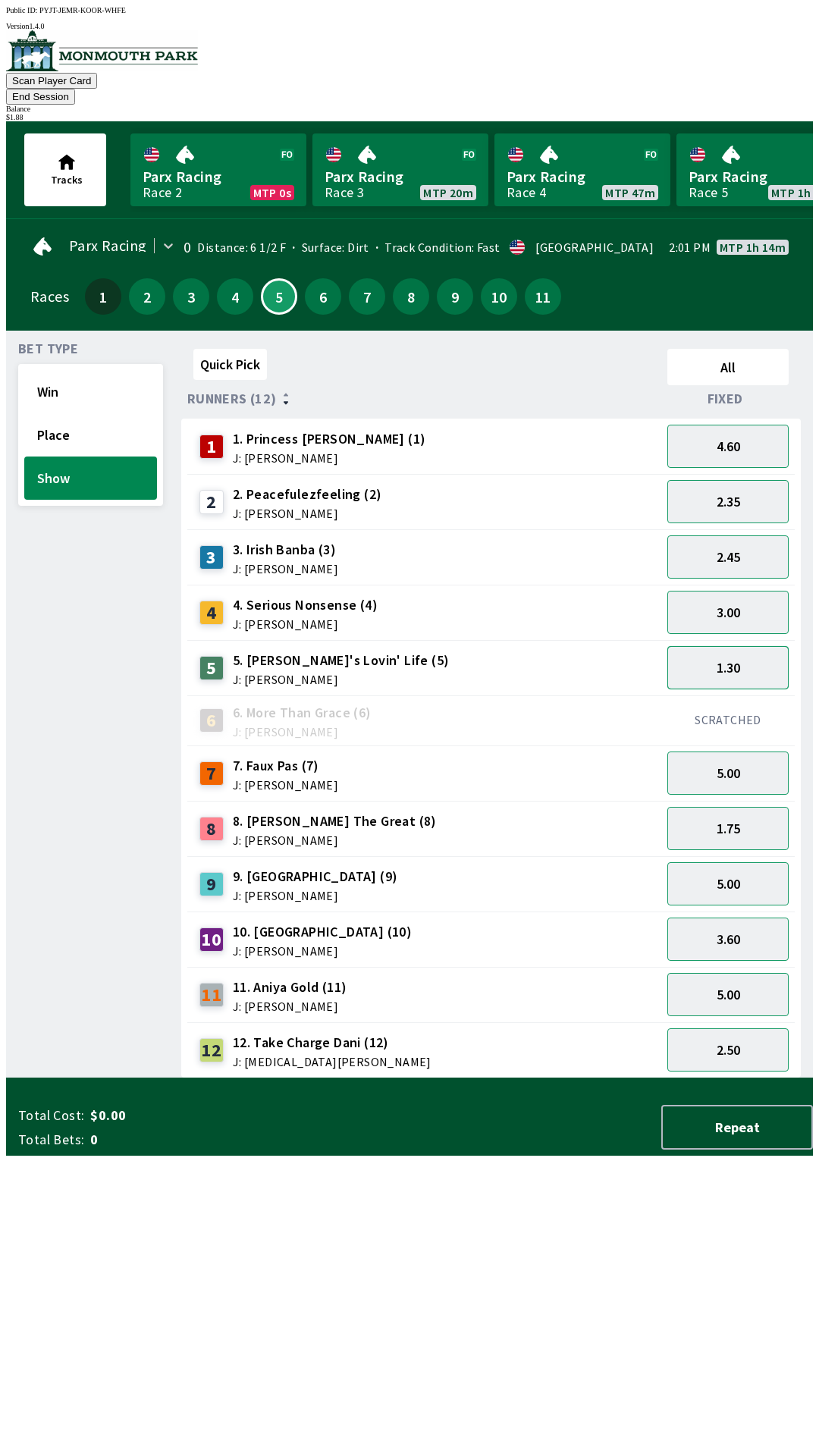
click at [750, 646] on button "1.30" at bounding box center [728, 668] width 122 height 43
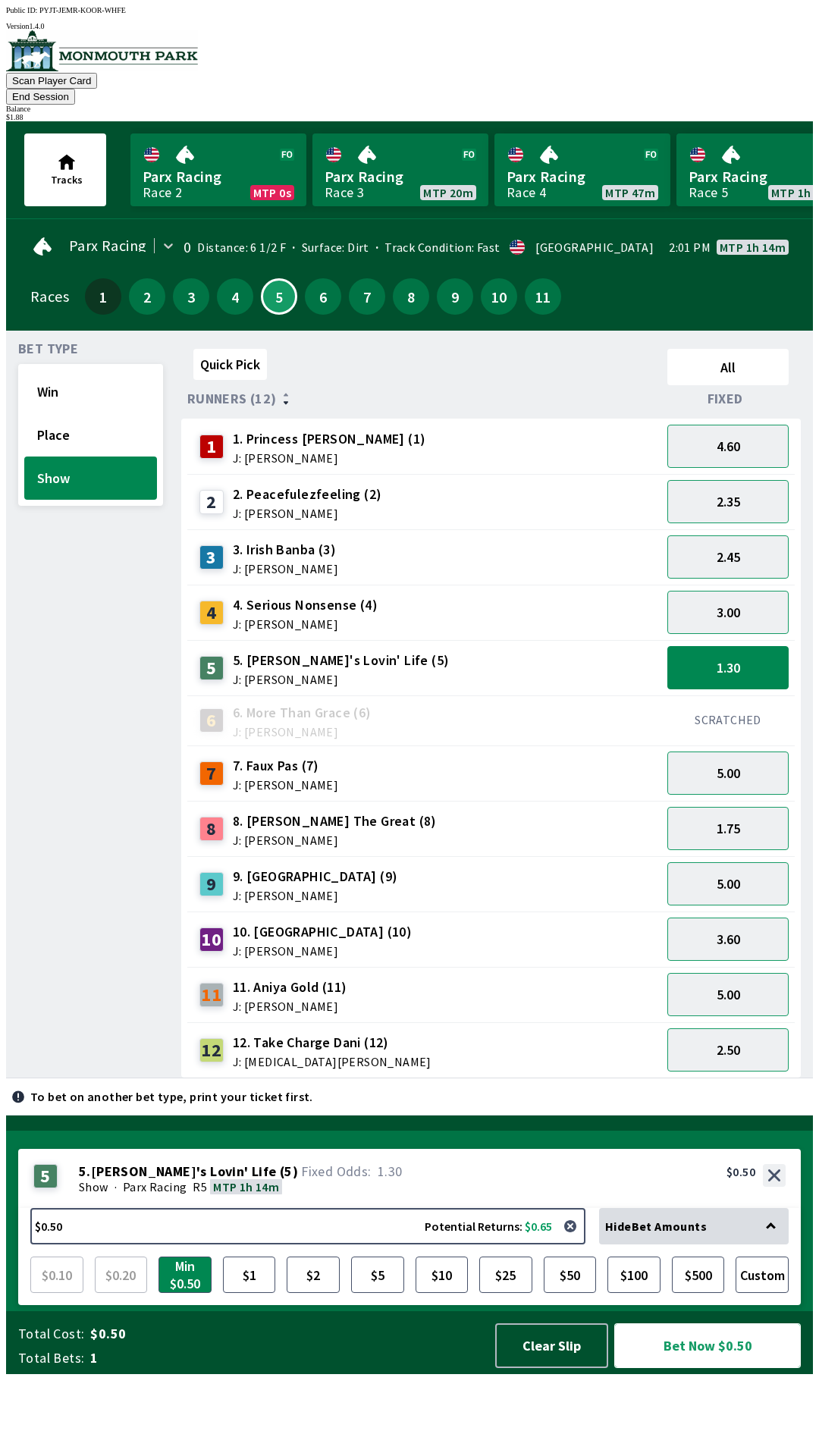
click at [711, 1368] on button "Bet Now $0.50" at bounding box center [707, 1346] width 187 height 45
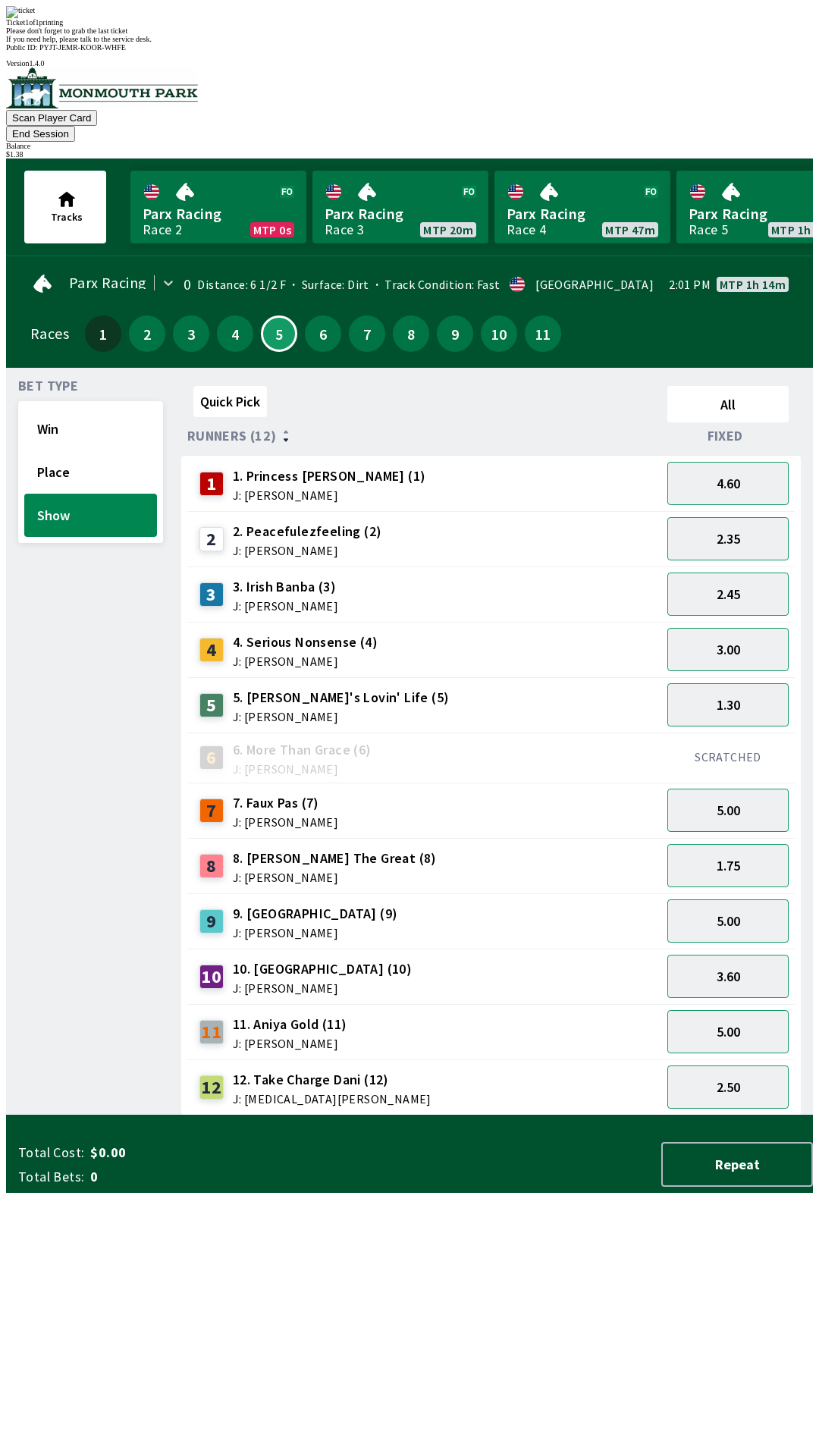
click at [69, 594] on div "Bet Type Win Place Show" at bounding box center [90, 748] width 145 height 736
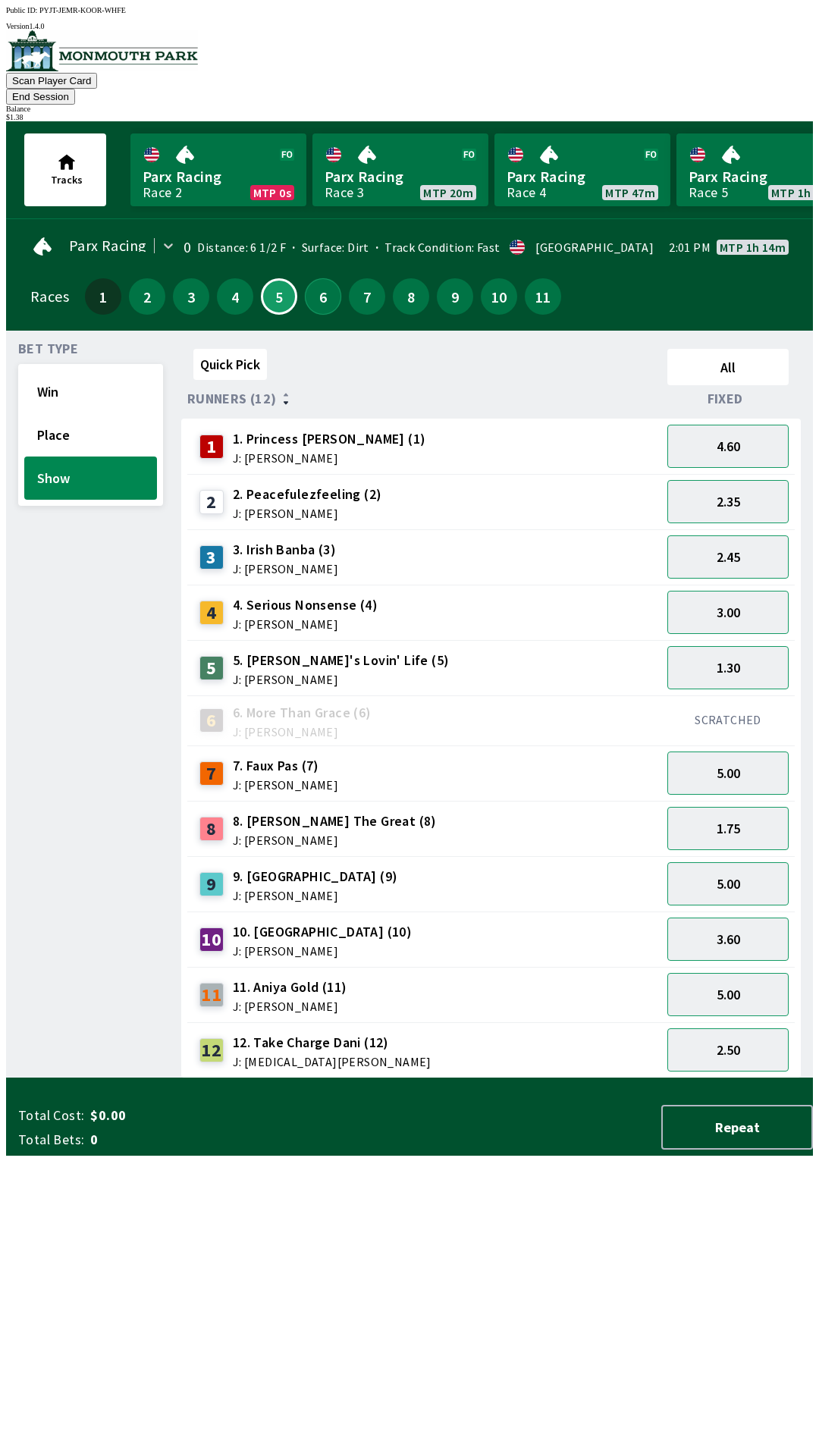
click at [310, 279] on button "6" at bounding box center [323, 297] width 36 height 36
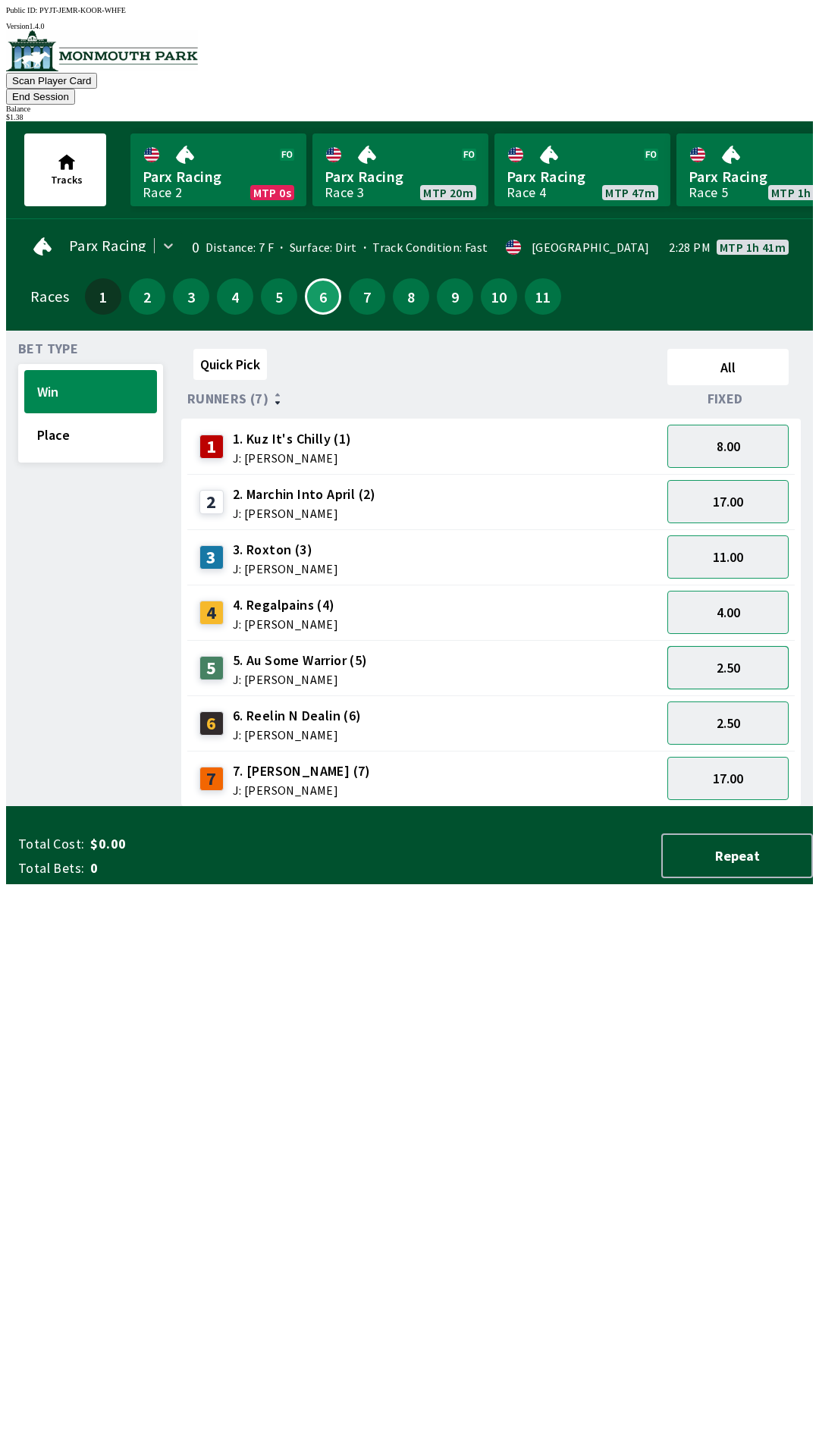
click at [741, 646] on button "2.50" at bounding box center [728, 668] width 122 height 43
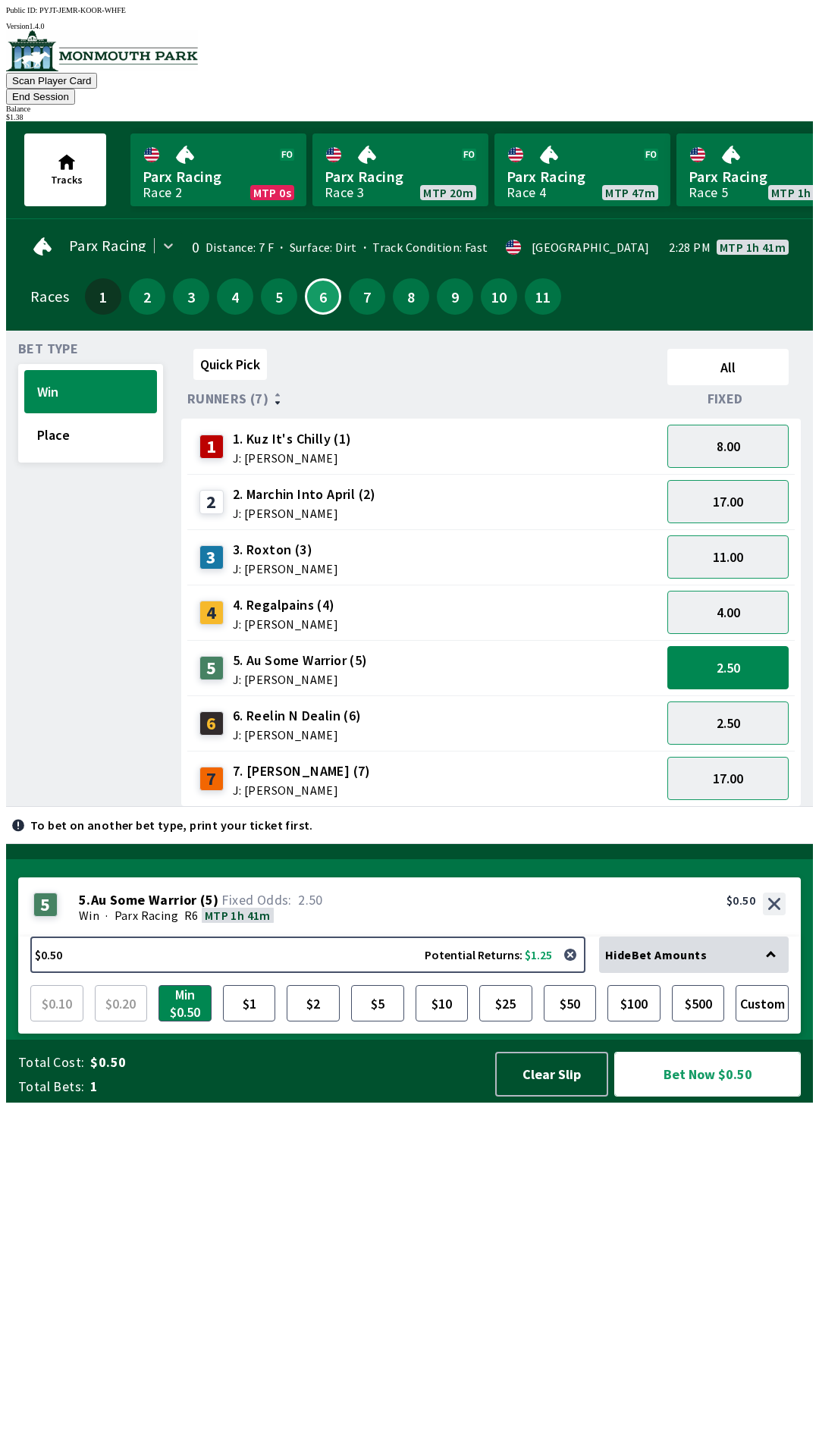
click at [705, 1097] on button "Bet Now $0.50" at bounding box center [707, 1074] width 187 height 45
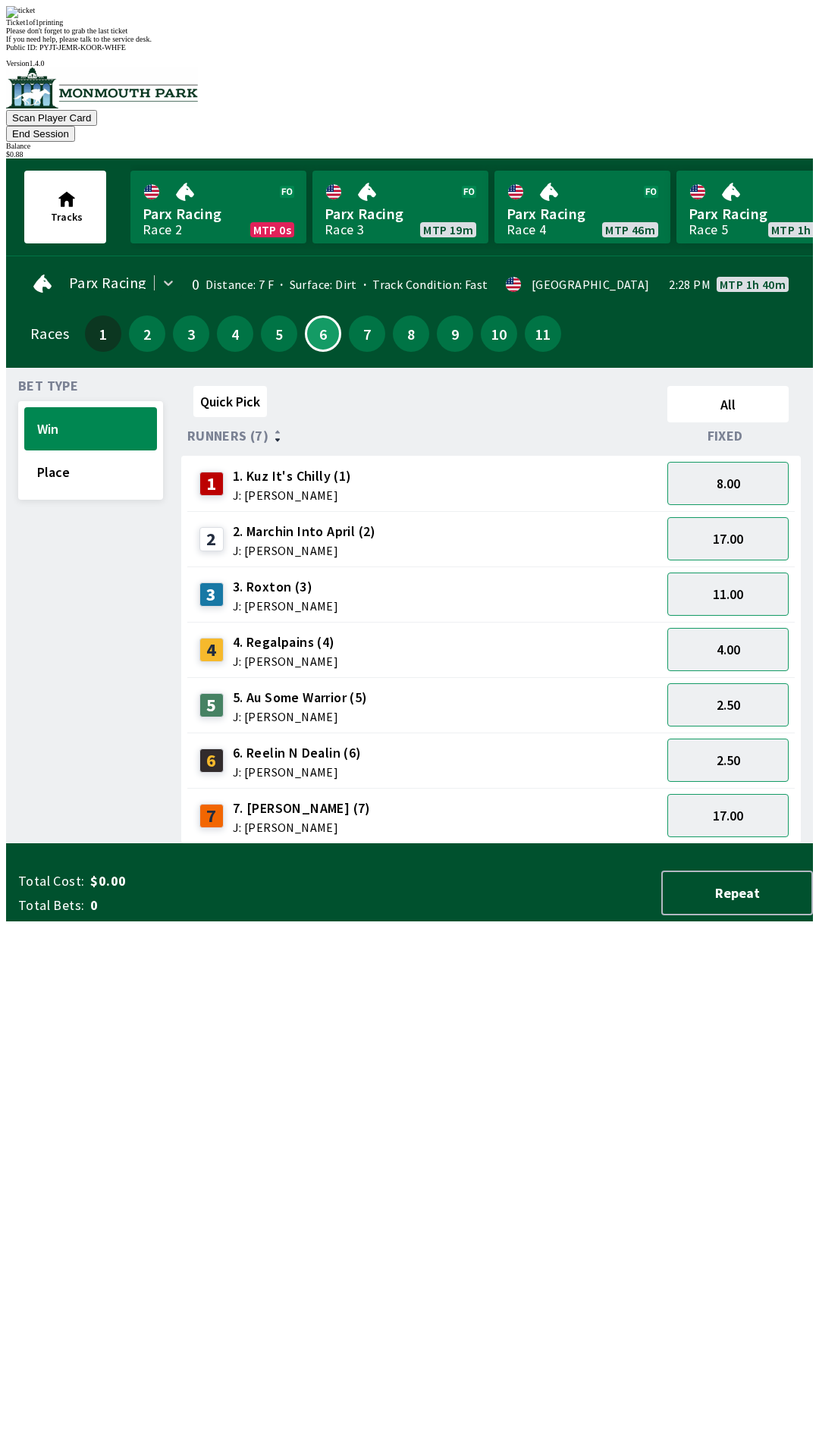
click at [60, 844] on div "Bet Type Win Place" at bounding box center [90, 612] width 145 height 465
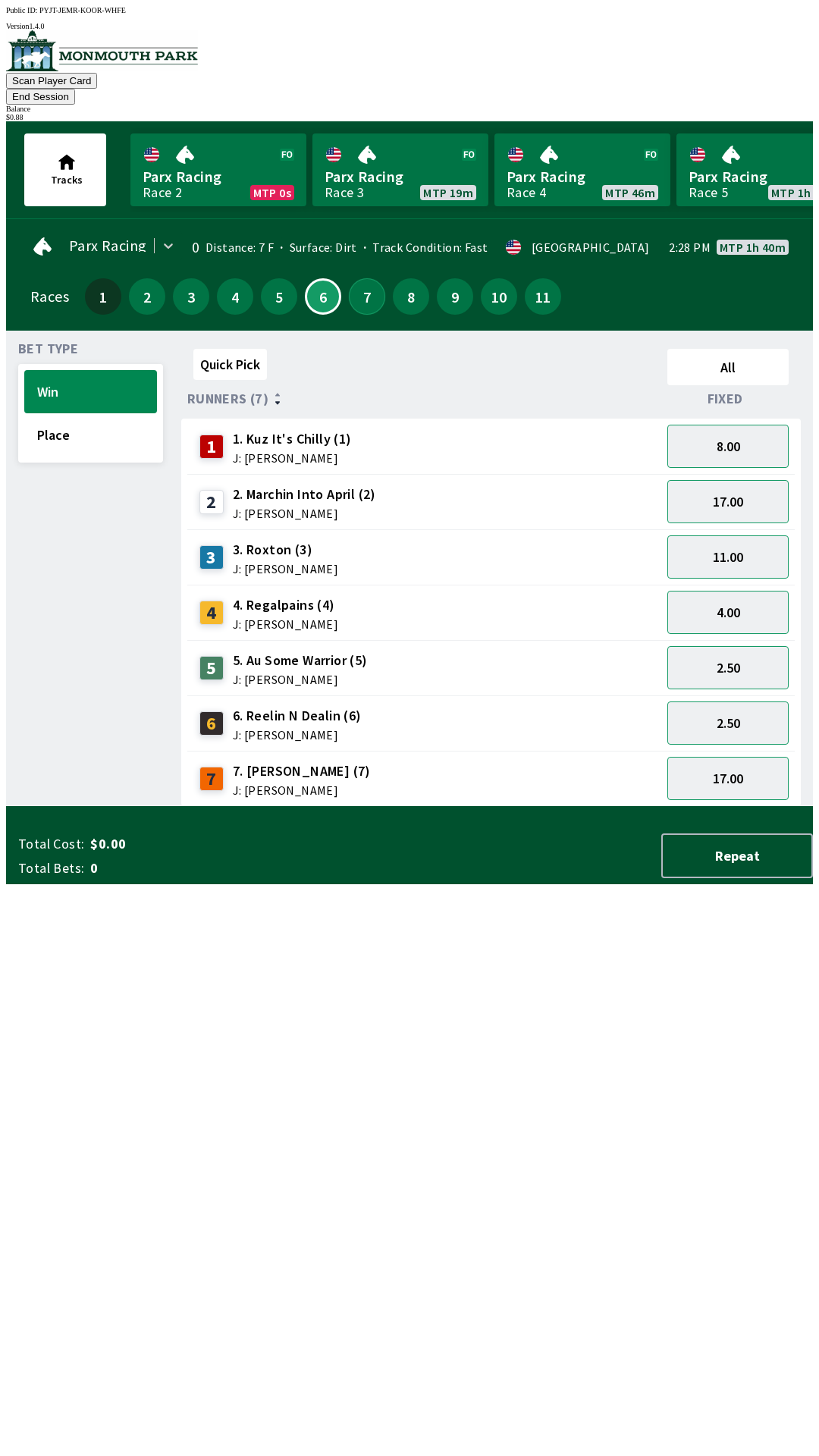
click at [354, 279] on button "7" at bounding box center [367, 297] width 36 height 36
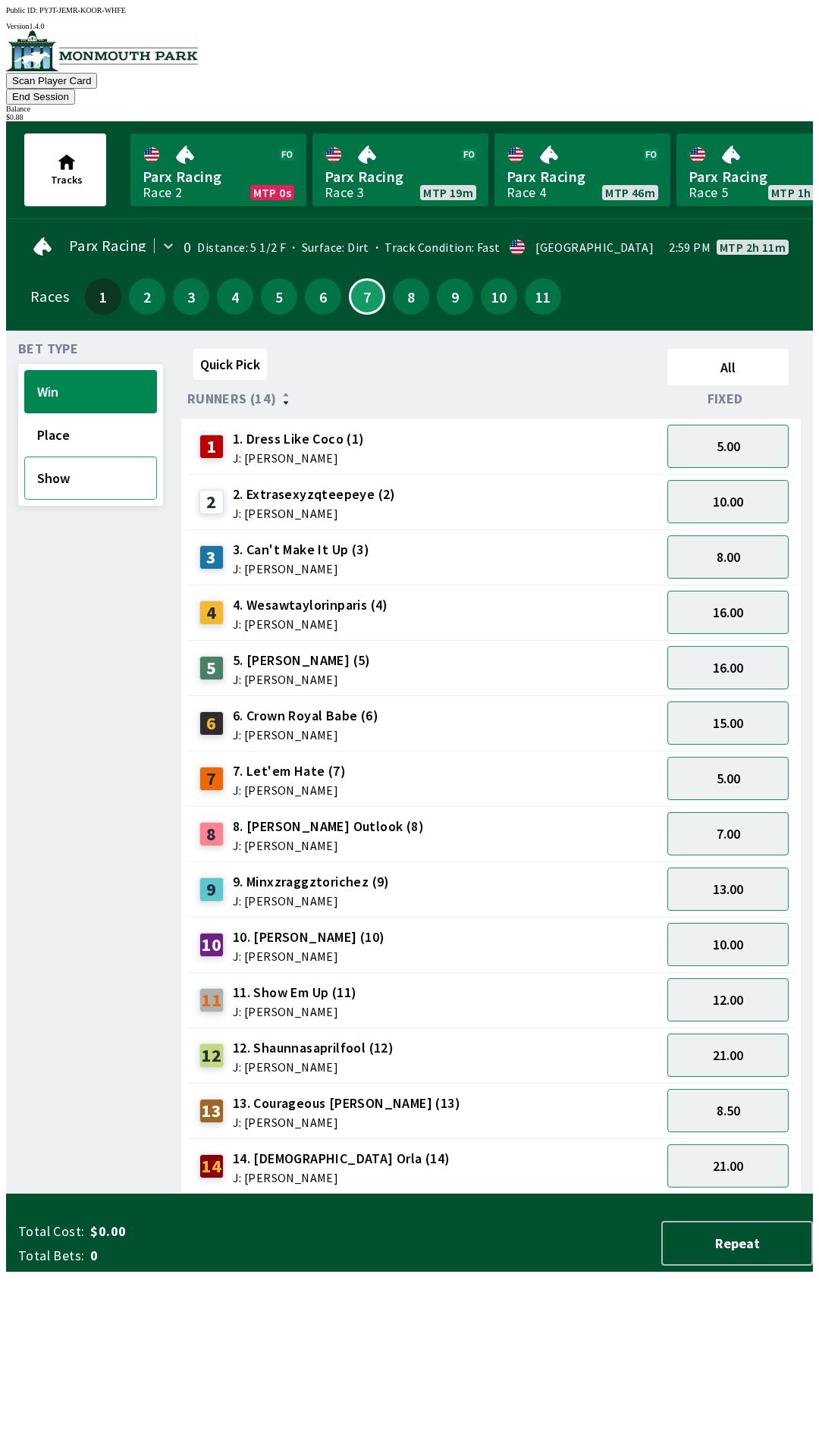
click at [74, 456] on button "Show" at bounding box center [90, 478] width 133 height 43
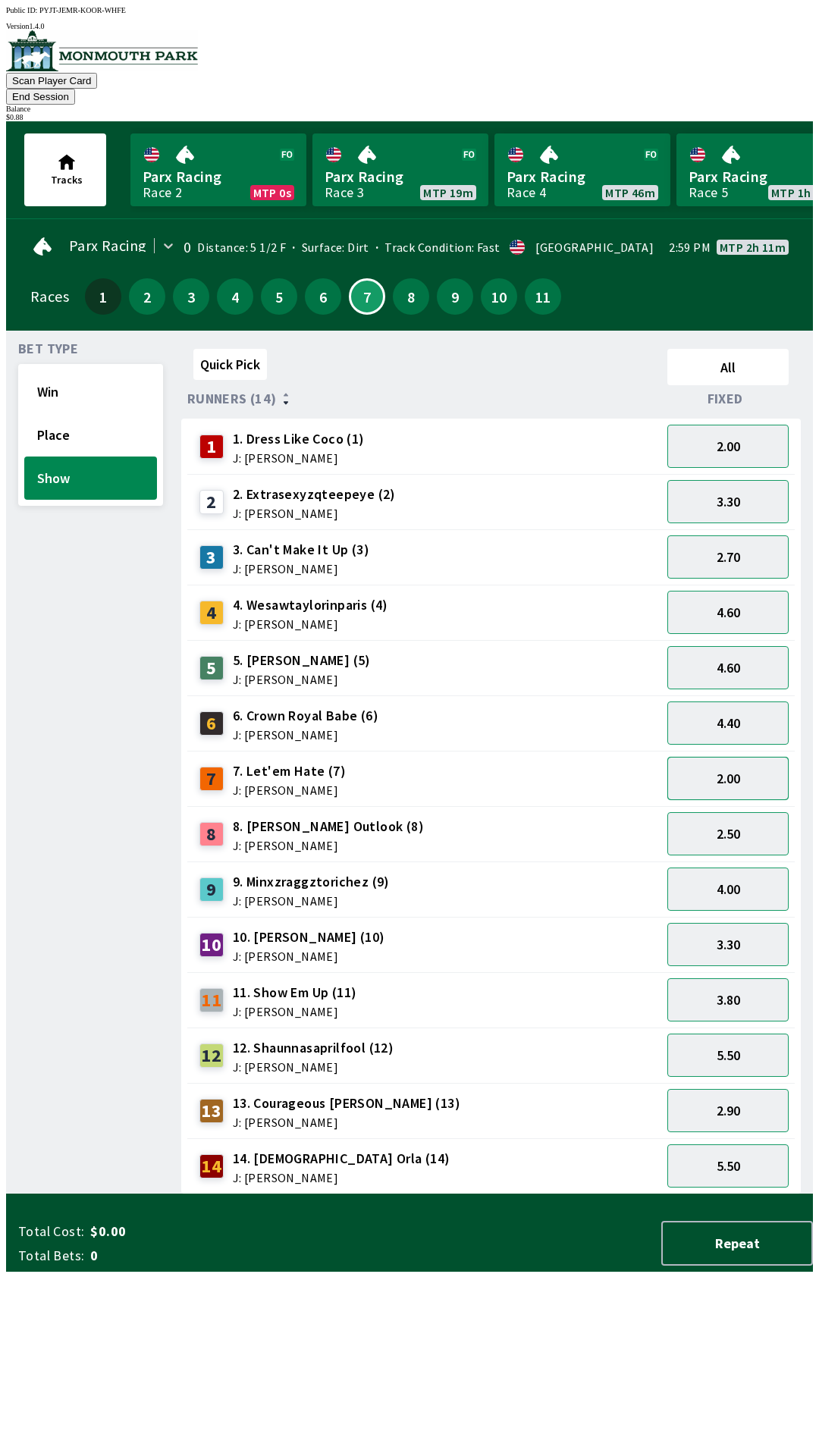
click at [741, 757] on button "2.00" at bounding box center [728, 779] width 122 height 43
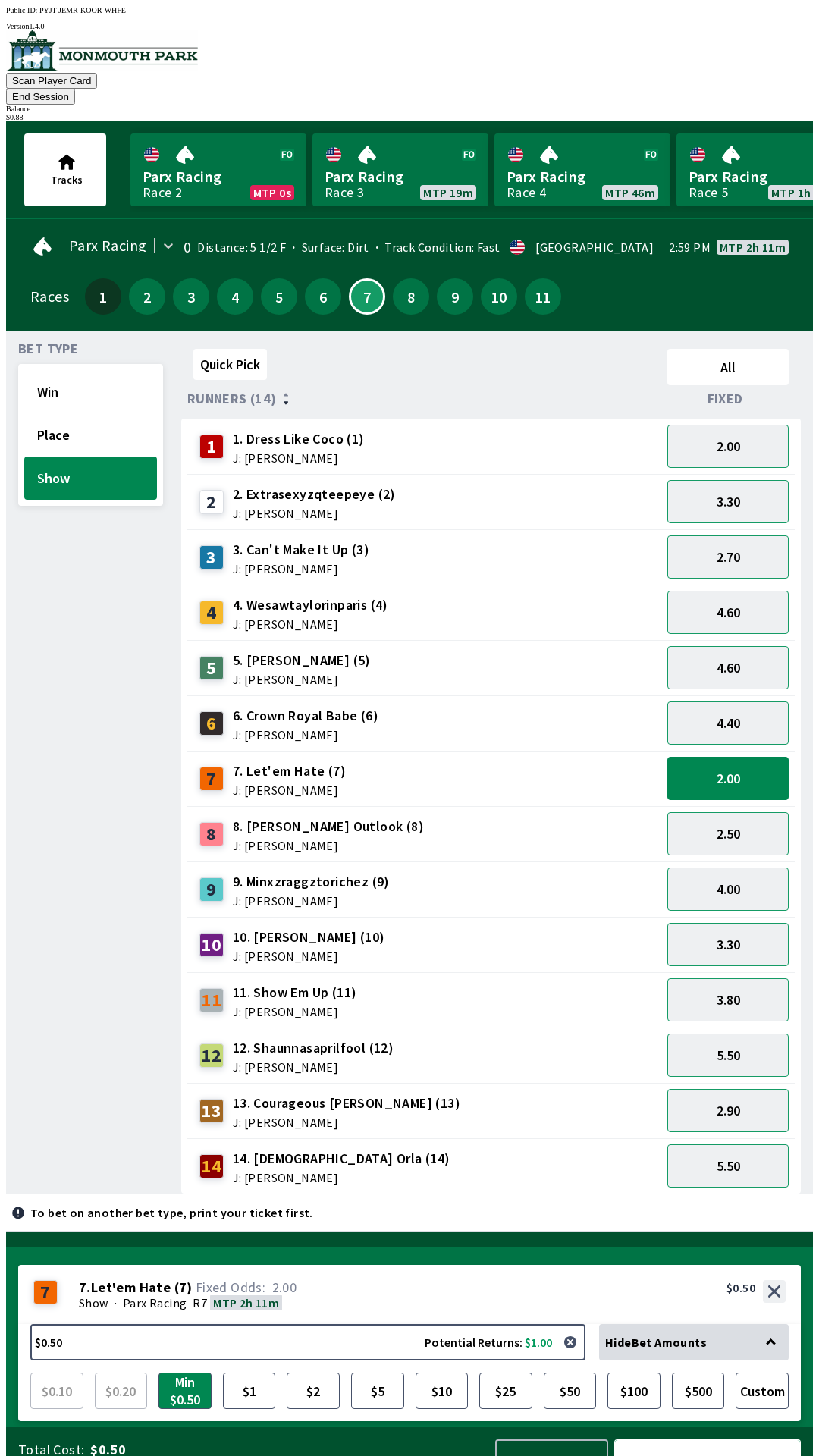
click at [708, 1440] on button "Bet Now $0.50" at bounding box center [707, 1462] width 187 height 45
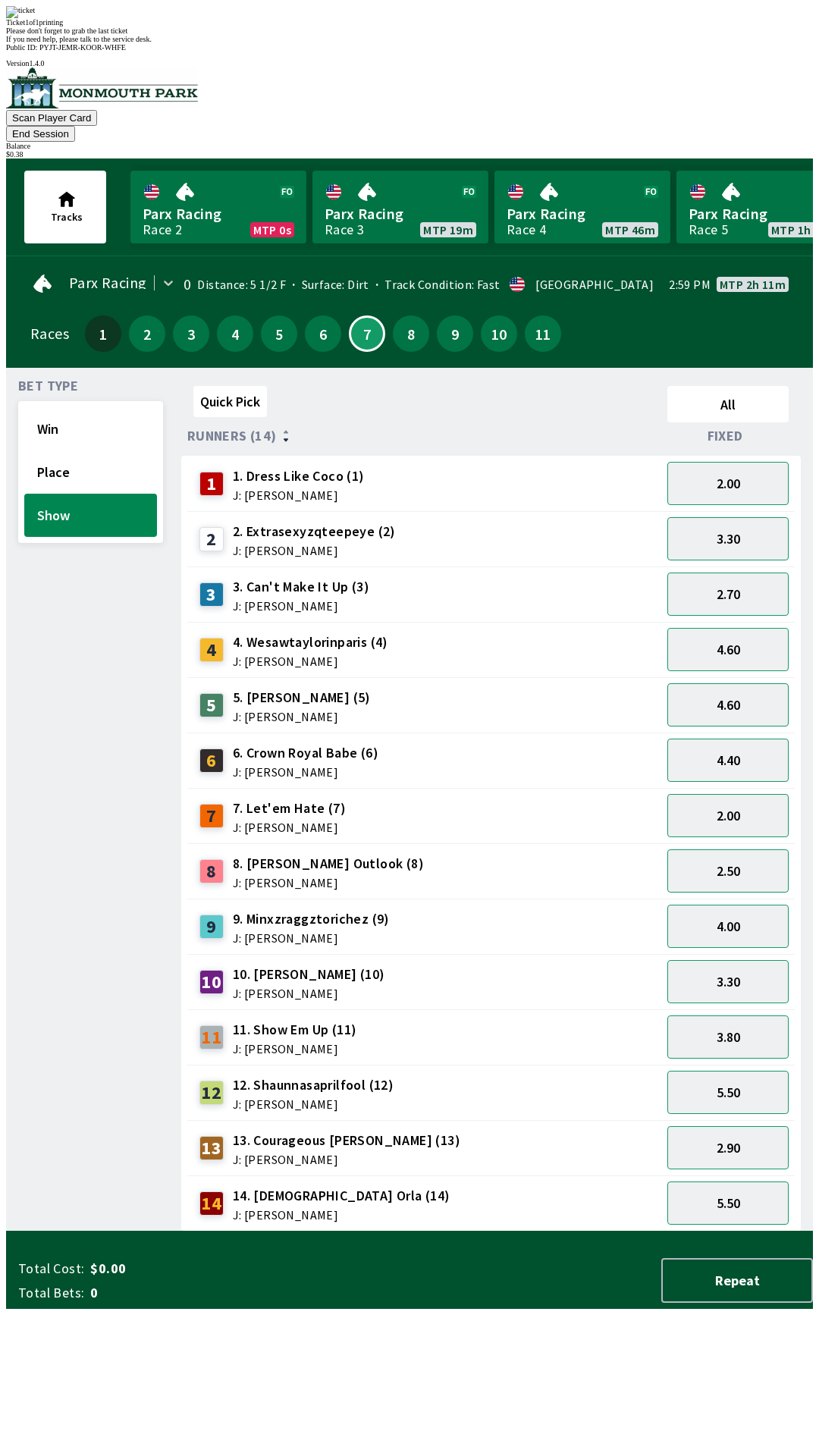
click at [65, 679] on div "Bet Type Win Place Show" at bounding box center [90, 806] width 145 height 852
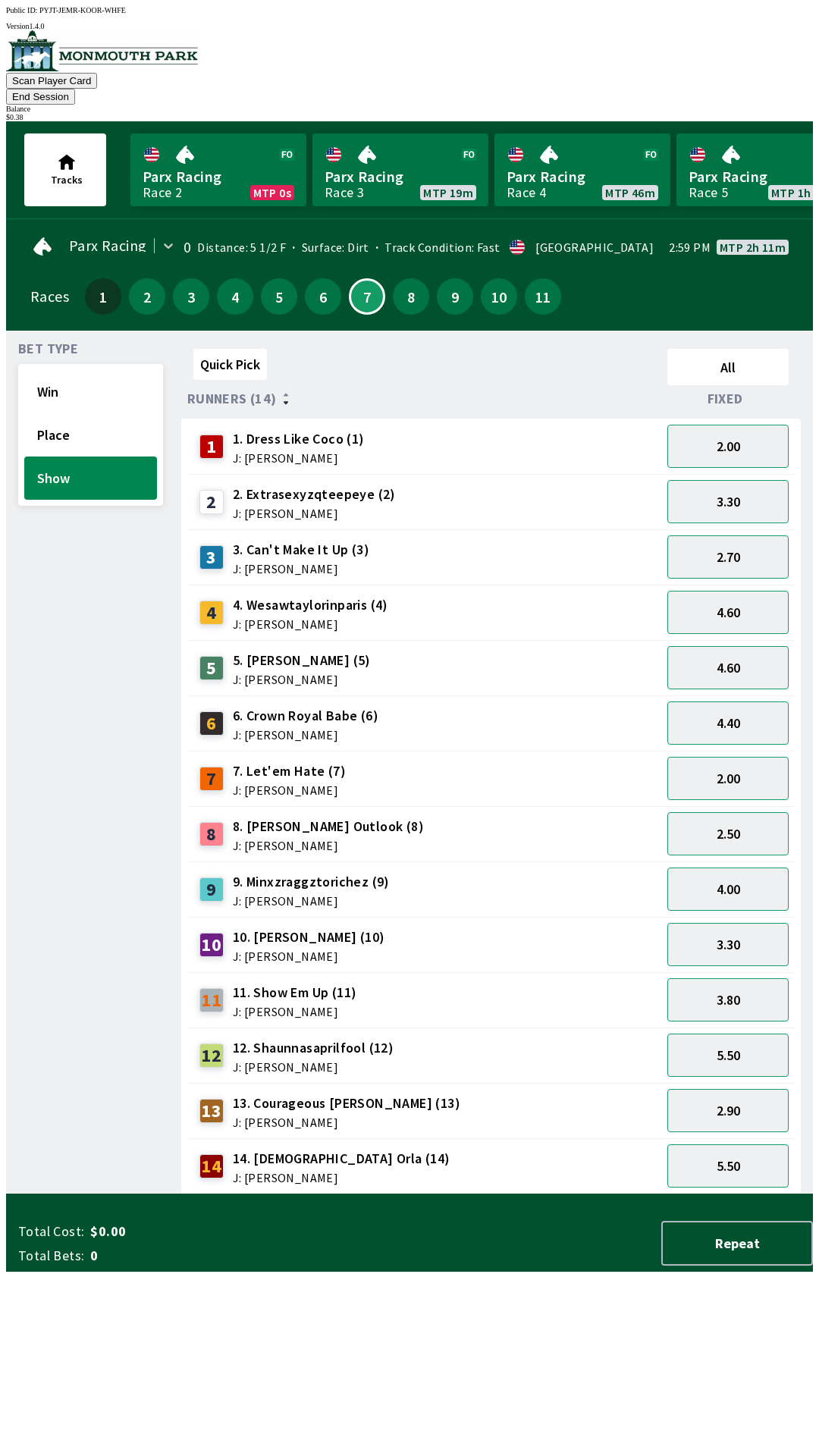
click at [75, 88] on button "End Session" at bounding box center [41, 97] width 69 height 16
